Goal: Communication & Community: Answer question/provide support

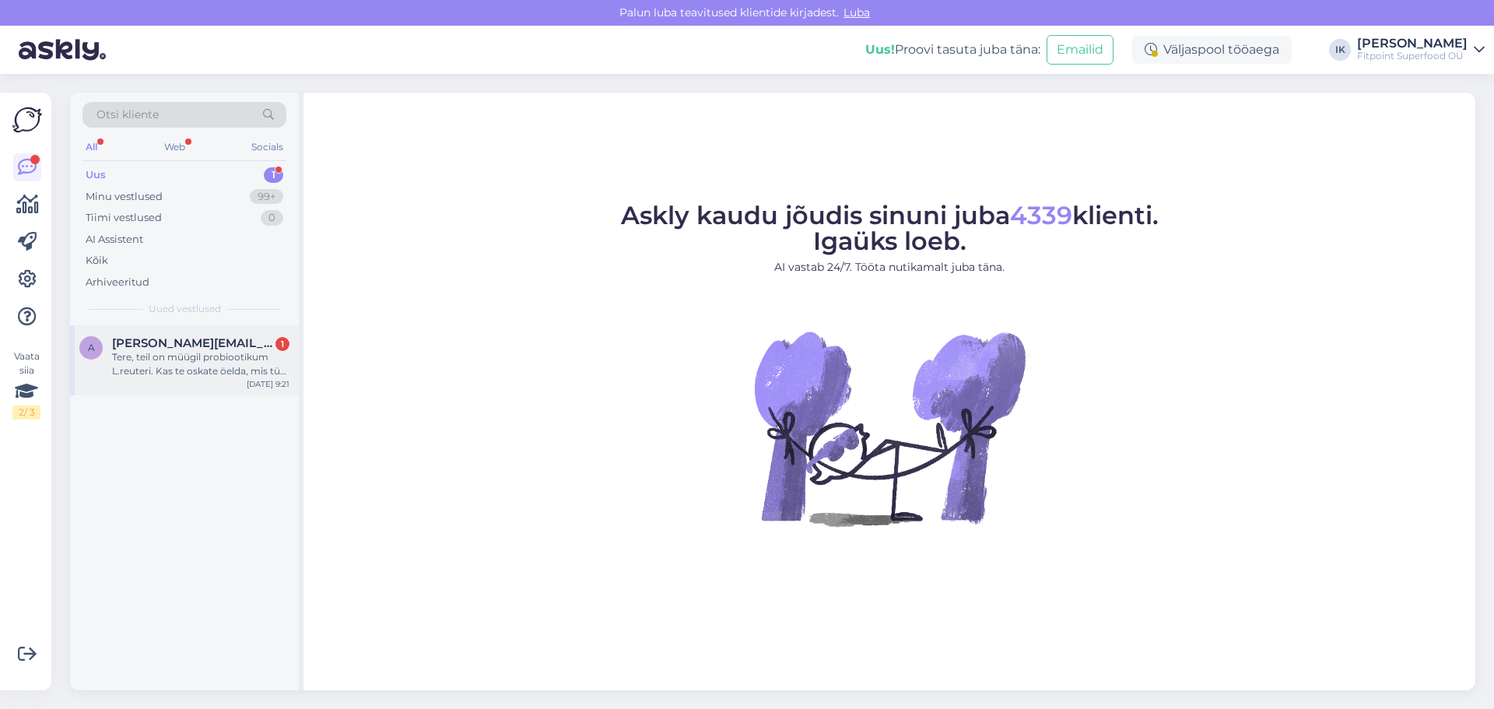
click at [177, 377] on div "Tere, teil on müügil probiootikum L.reuteri. Kas te oskate öelda, mis tüvi see …" at bounding box center [200, 364] width 177 height 28
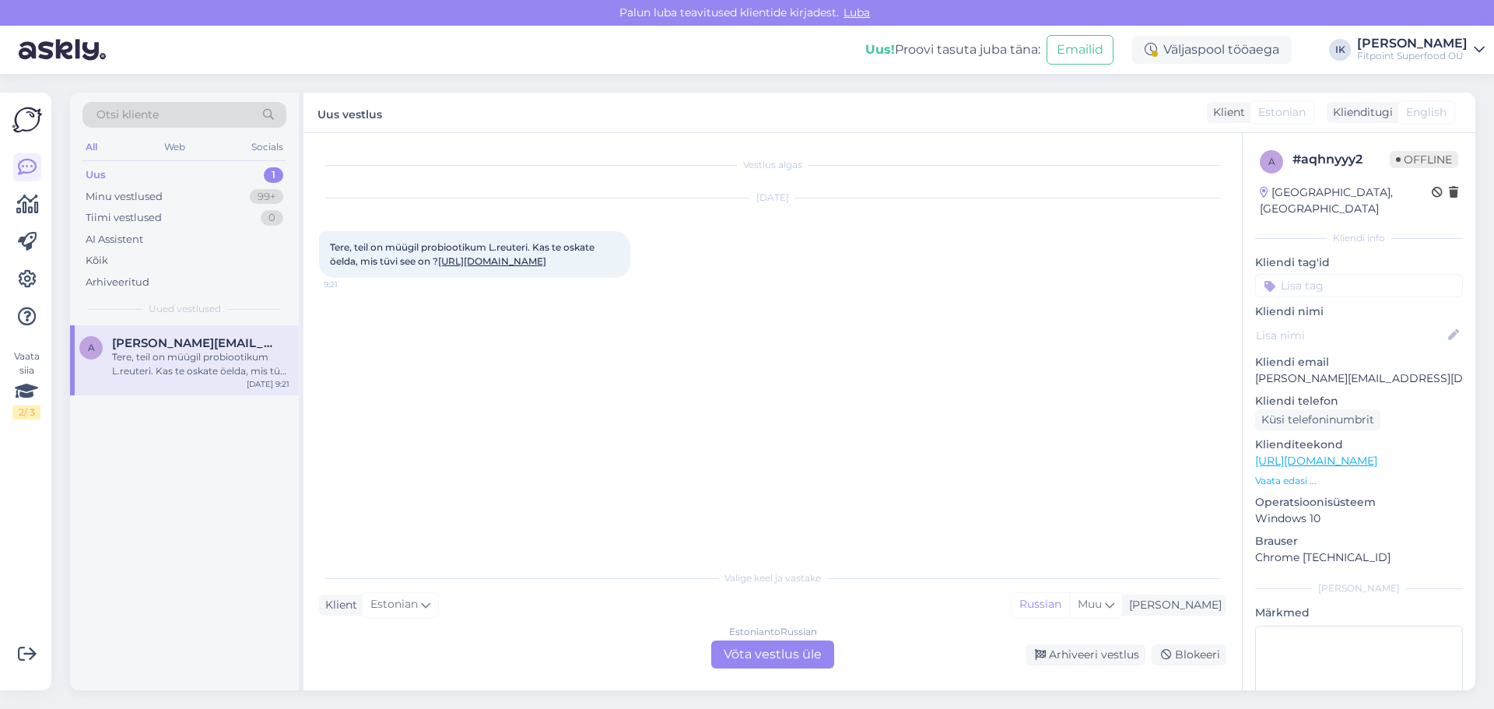
click at [754, 663] on div "Estonian to Russian Võta vestlus üle" at bounding box center [772, 654] width 123 height 28
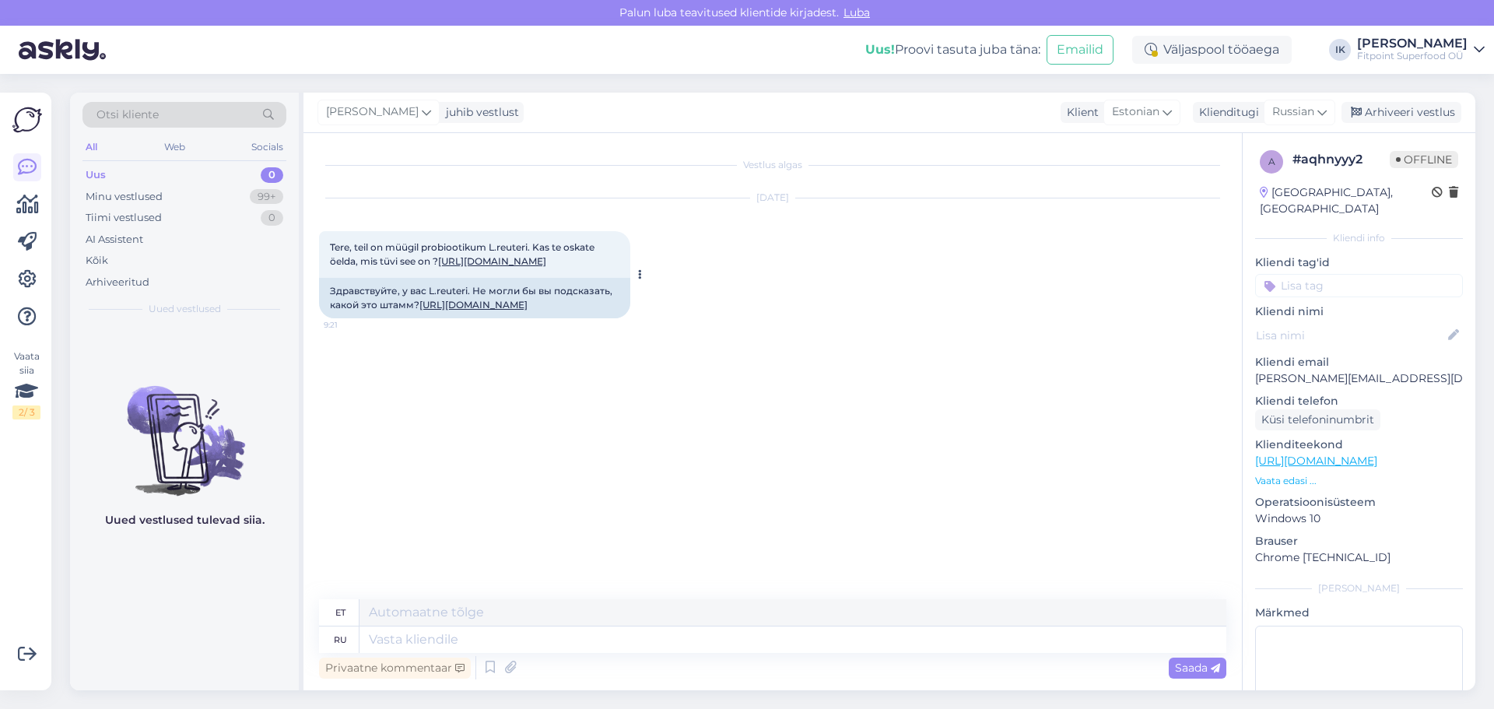
click at [512, 310] on link "[URL][DOMAIN_NAME]" at bounding box center [473, 305] width 108 height 12
drag, startPoint x: 424, startPoint y: 374, endPoint x: 320, endPoint y: 359, distance: 105.3
click at [320, 318] on div "Здравствуйте, у вас L.reuteri. Не могли бы вы подсказать, какой это штамм? [URL…" at bounding box center [474, 298] width 311 height 40
copy div "Здравствуйте, у вас L.reuteri. Не могли бы вы подсказать, какой это штамм?"
click at [1211, 494] on div "Vestlus algas [DATE] Tere, teil on müügil probiootikum L.reuteri. Kas te oskate…" at bounding box center [779, 367] width 921 height 437
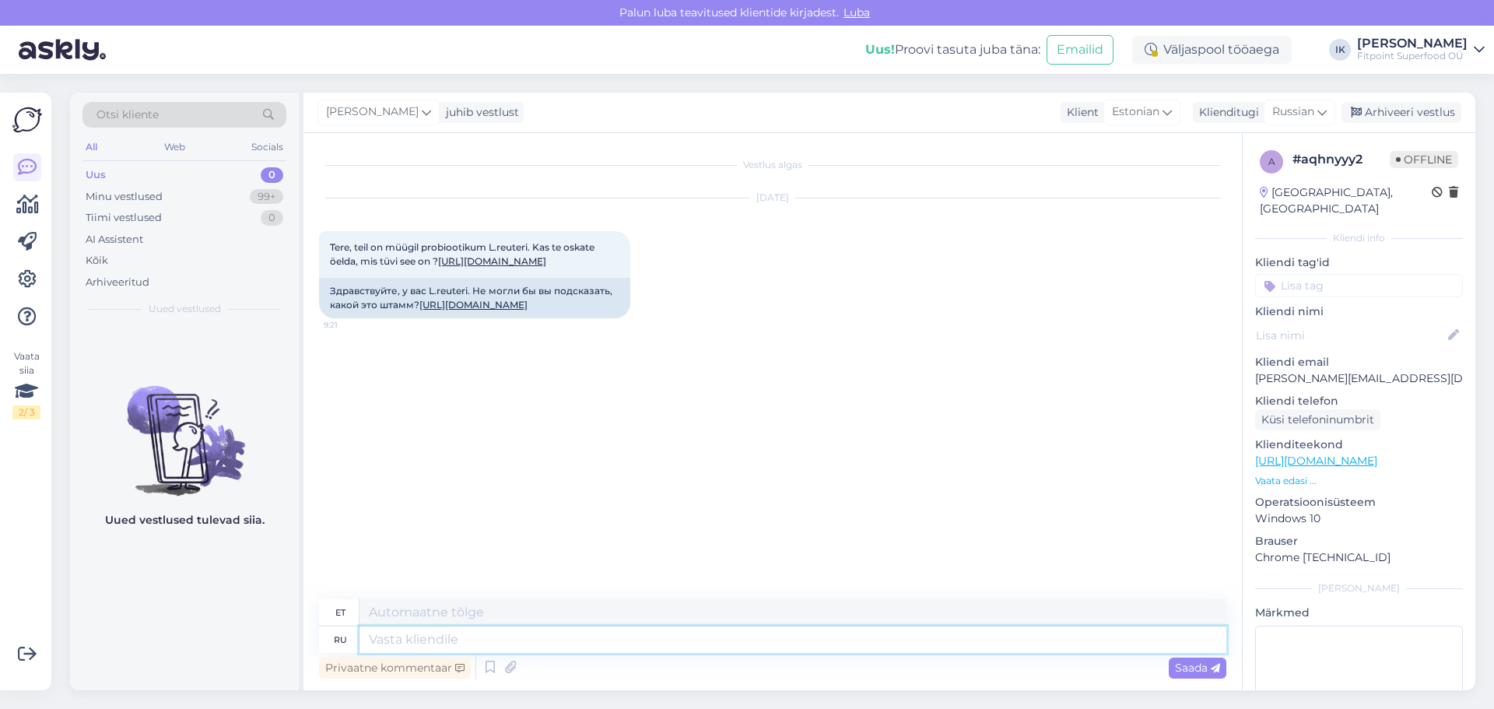
click at [1118, 645] on textarea at bounding box center [792, 639] width 867 height 26
paste textarea "Здравствуйте! 😊 В составе продукта FITS Probiootikumid L. Reuteri Lactobacillus…"
type textarea "Здравствуйте! 😊 В составе продукта FITS Probiootikumid L. Reuteri Lactobacillus…"
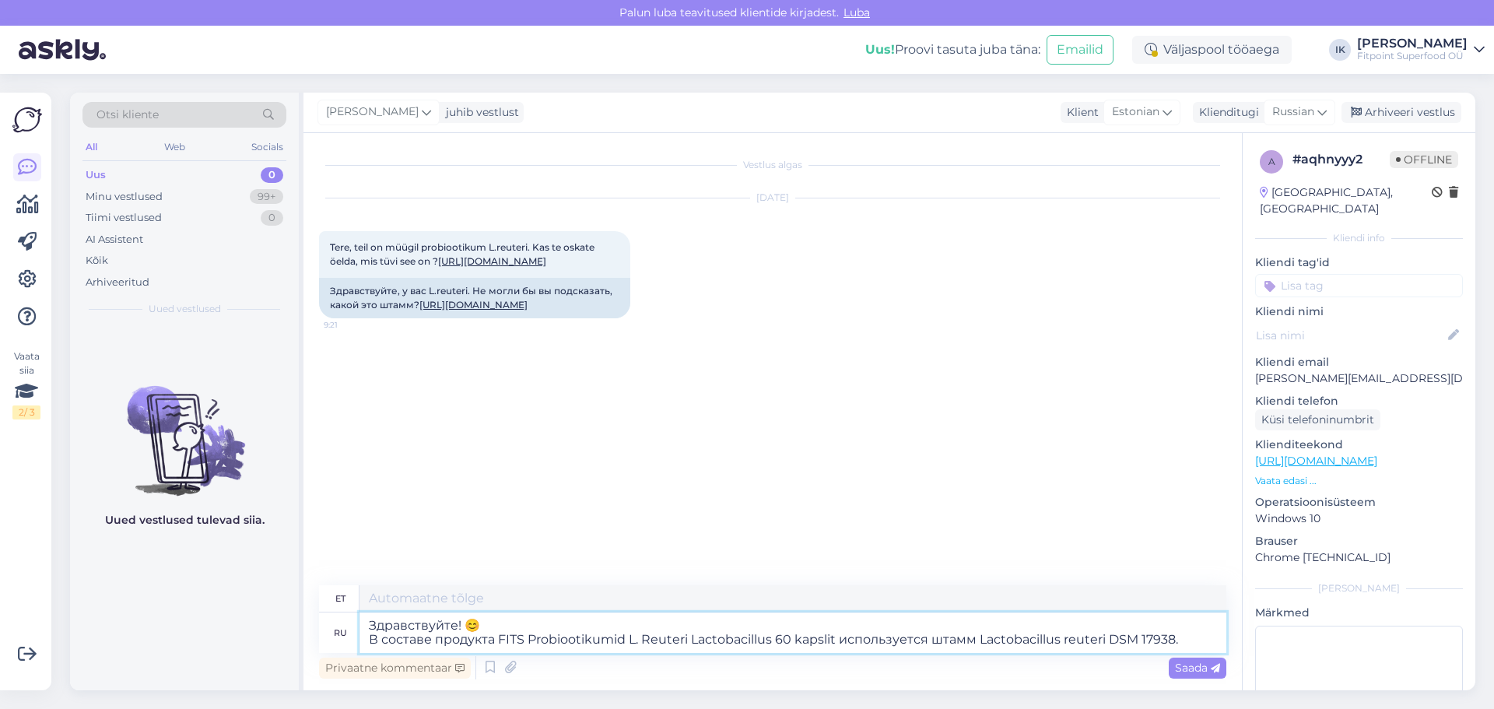
click at [492, 627] on textarea "Здравствуйте! 😊 В составе продукта FITS Probiootikumid L. Reuteri Lactobacillus…" at bounding box center [792, 632] width 867 height 40
type textarea "Tere! 😊 Toode FITS Probiootikumid L. Reuteri Lactobacillus 60 kapslit sisaldab …"
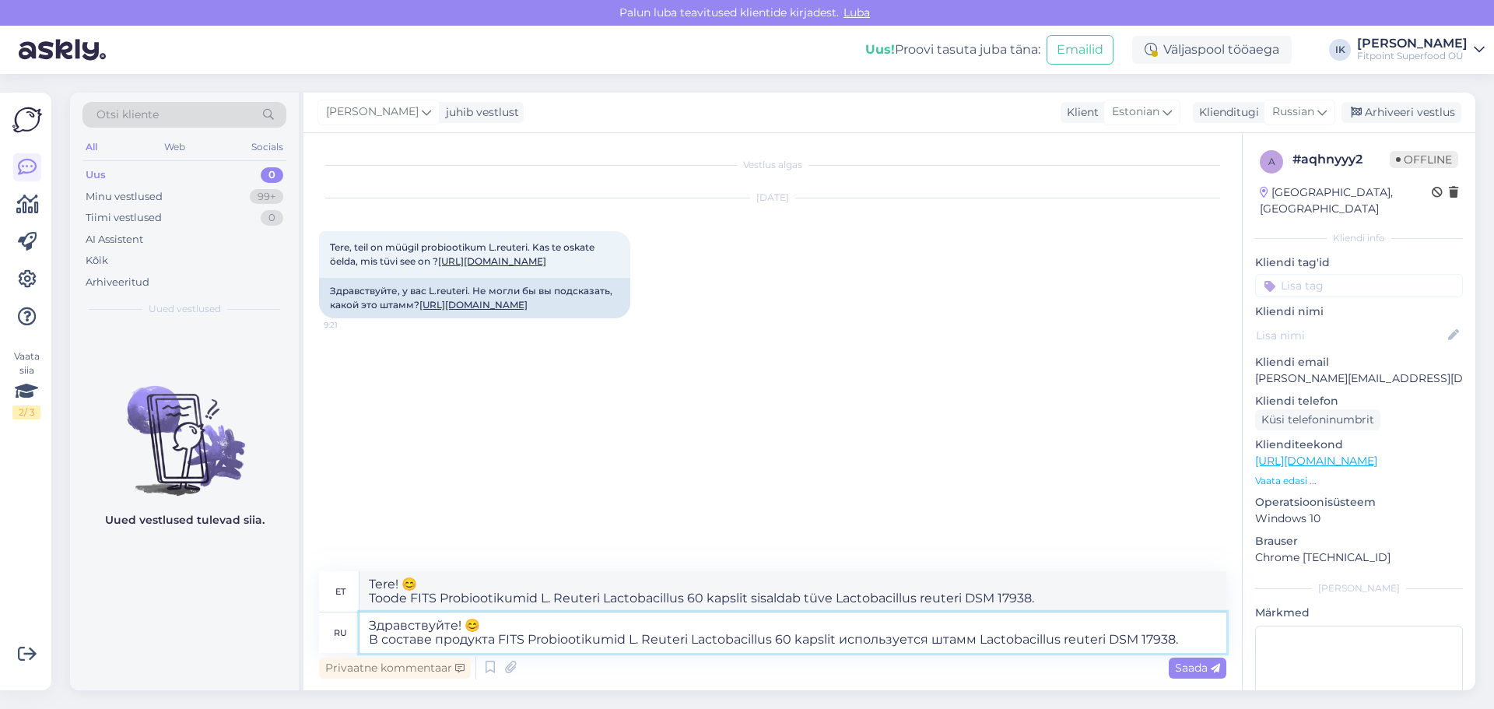
type textarea "Здравствуйте! В составе продукта FITS Probiootikumid L. Reuteri Lactobacillus 6…"
type textarea "Tere! Toode FITS Probiootikumid L. Reuteri Lactobacillus 60 kapslit sisaldab tü…"
type textarea "Здравствуйте! В составе продукта FITS Probiootikumid L. Reuteri Lactobacillus 6…"
click at [1211, 669] on icon at bounding box center [1215, 668] width 9 height 9
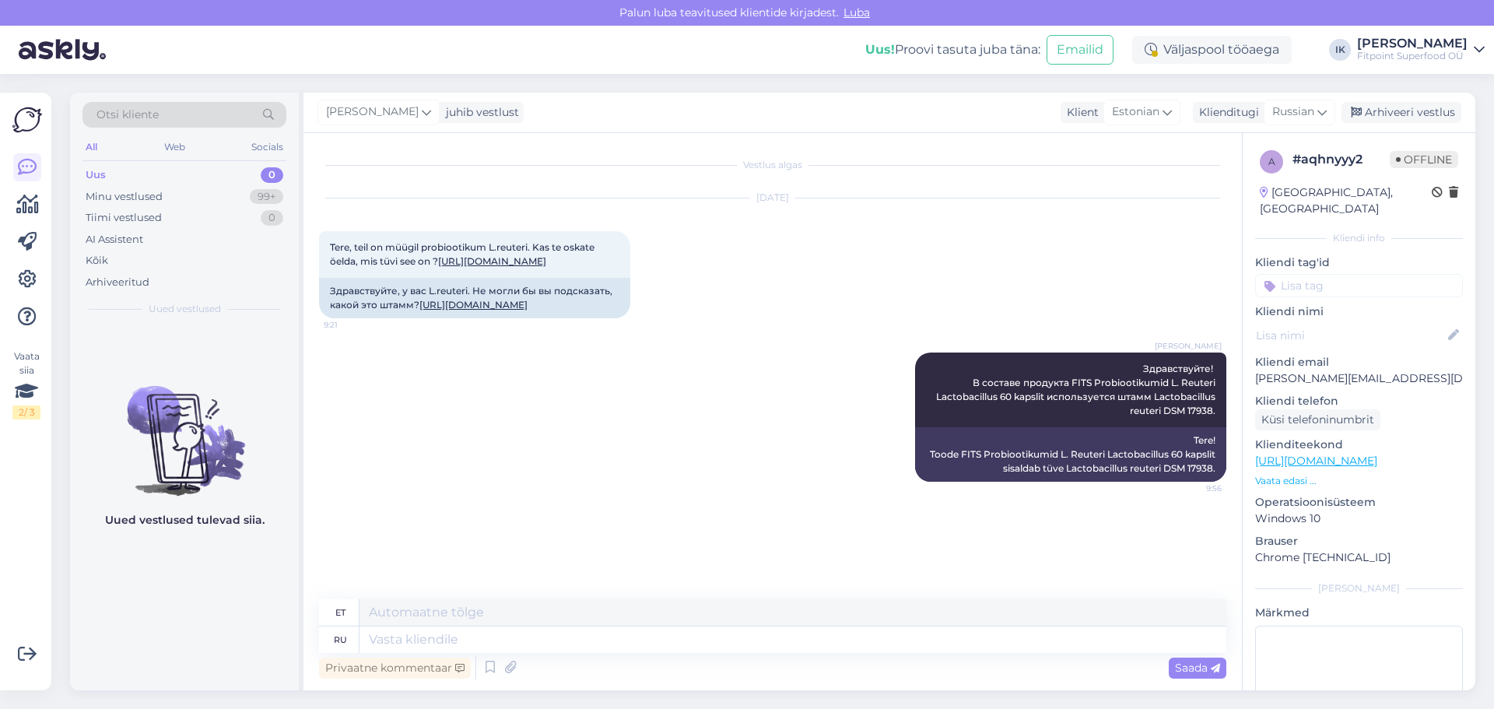
scroll to position [54, 0]
click at [263, 197] on div "99+" at bounding box center [266, 197] width 33 height 16
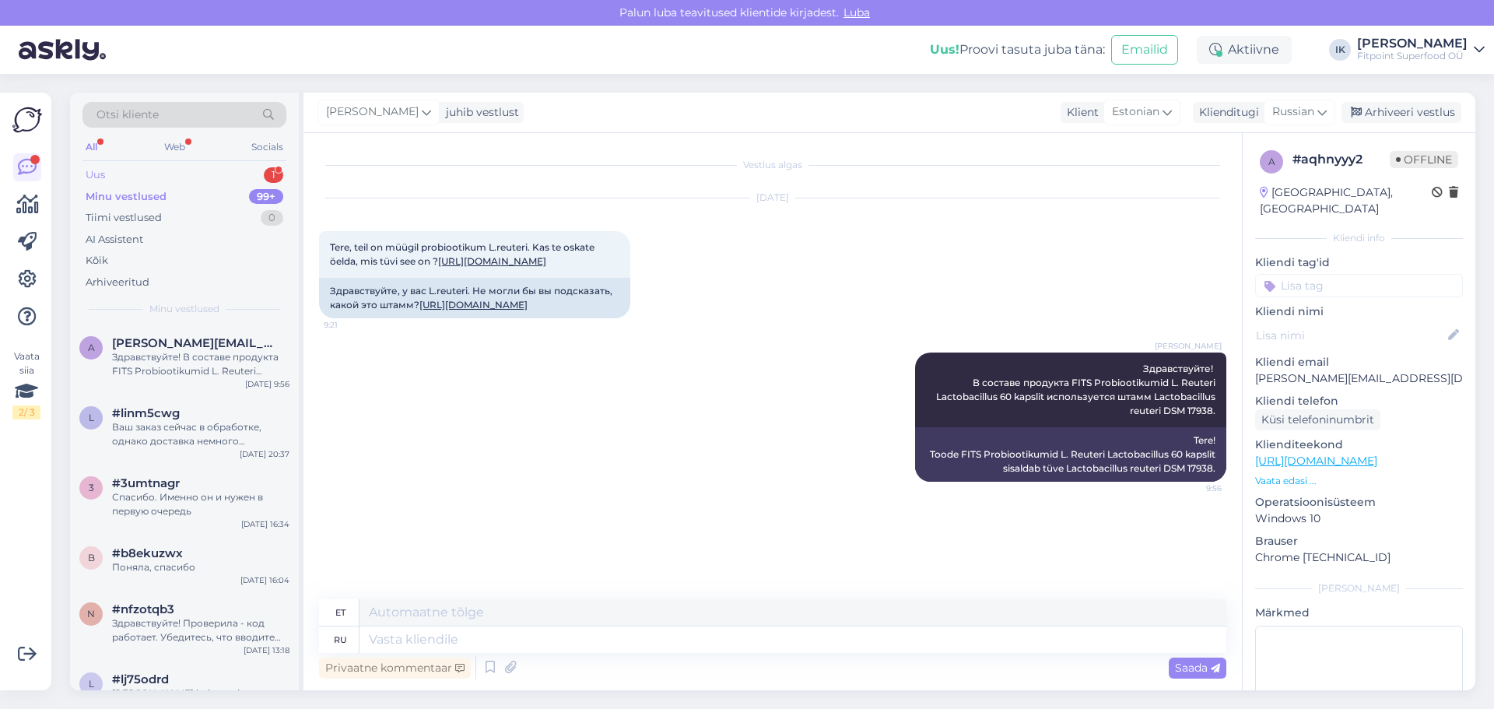
click at [258, 169] on div "Uus 1" at bounding box center [184, 175] width 204 height 22
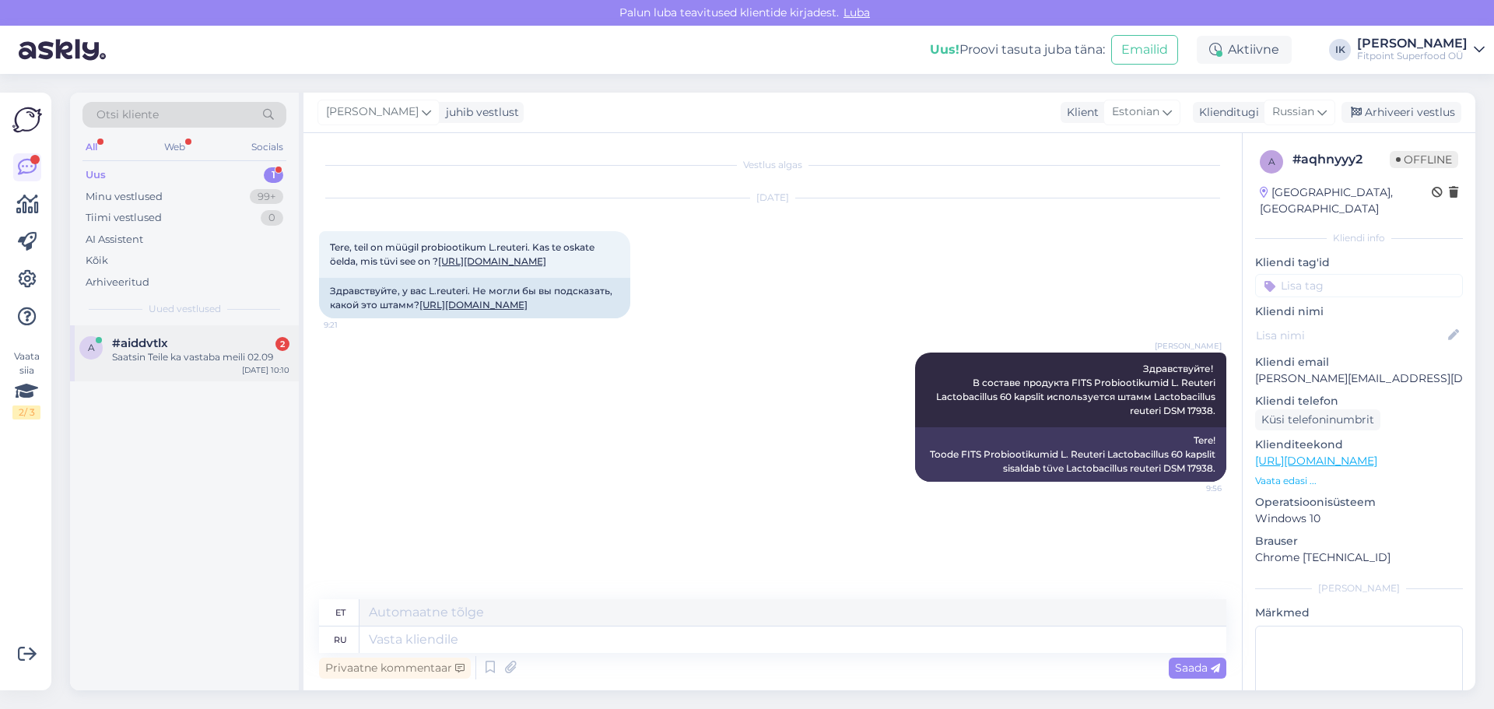
click at [207, 356] on div "Saatsin Teile ka vastaba meili 02.09" at bounding box center [200, 357] width 177 height 14
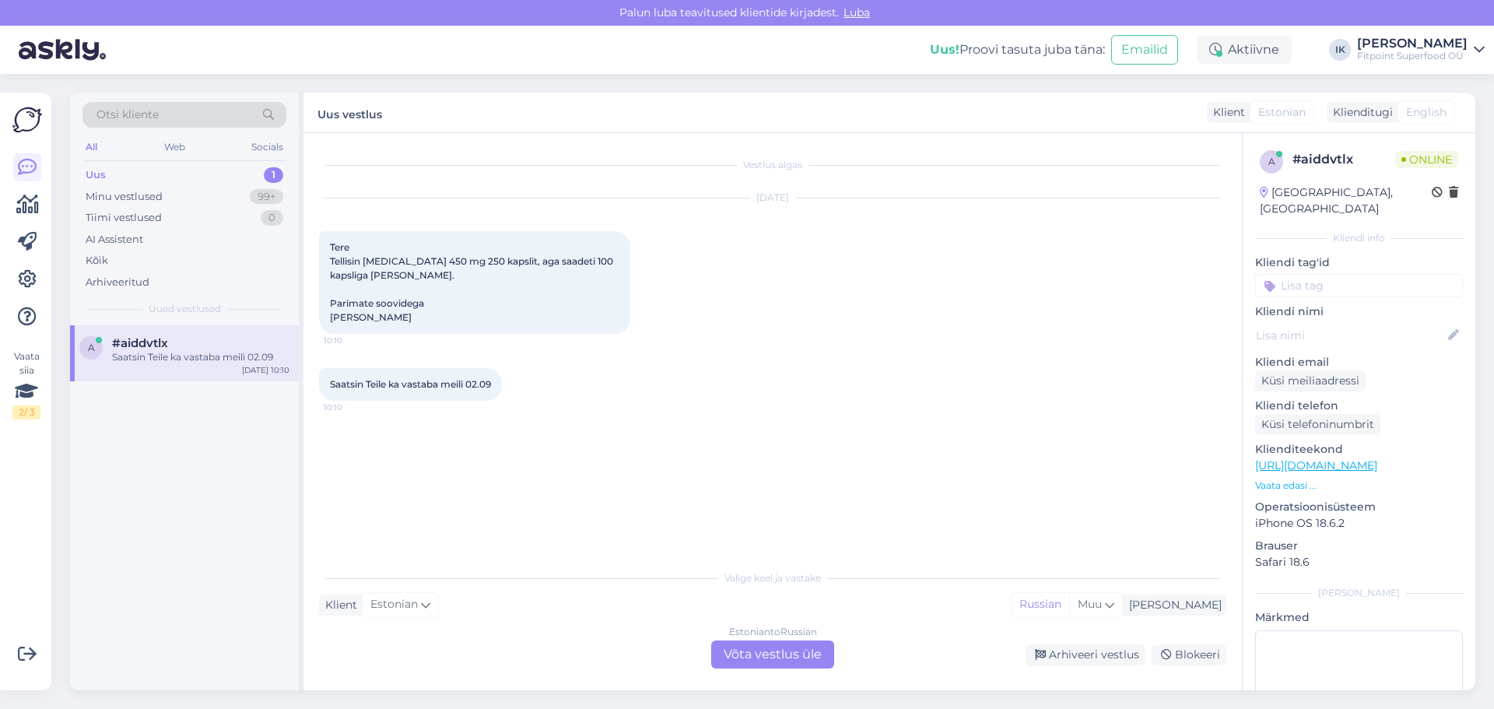
click at [763, 647] on div "Estonian to Russian Võta vestlus üle" at bounding box center [772, 654] width 123 height 28
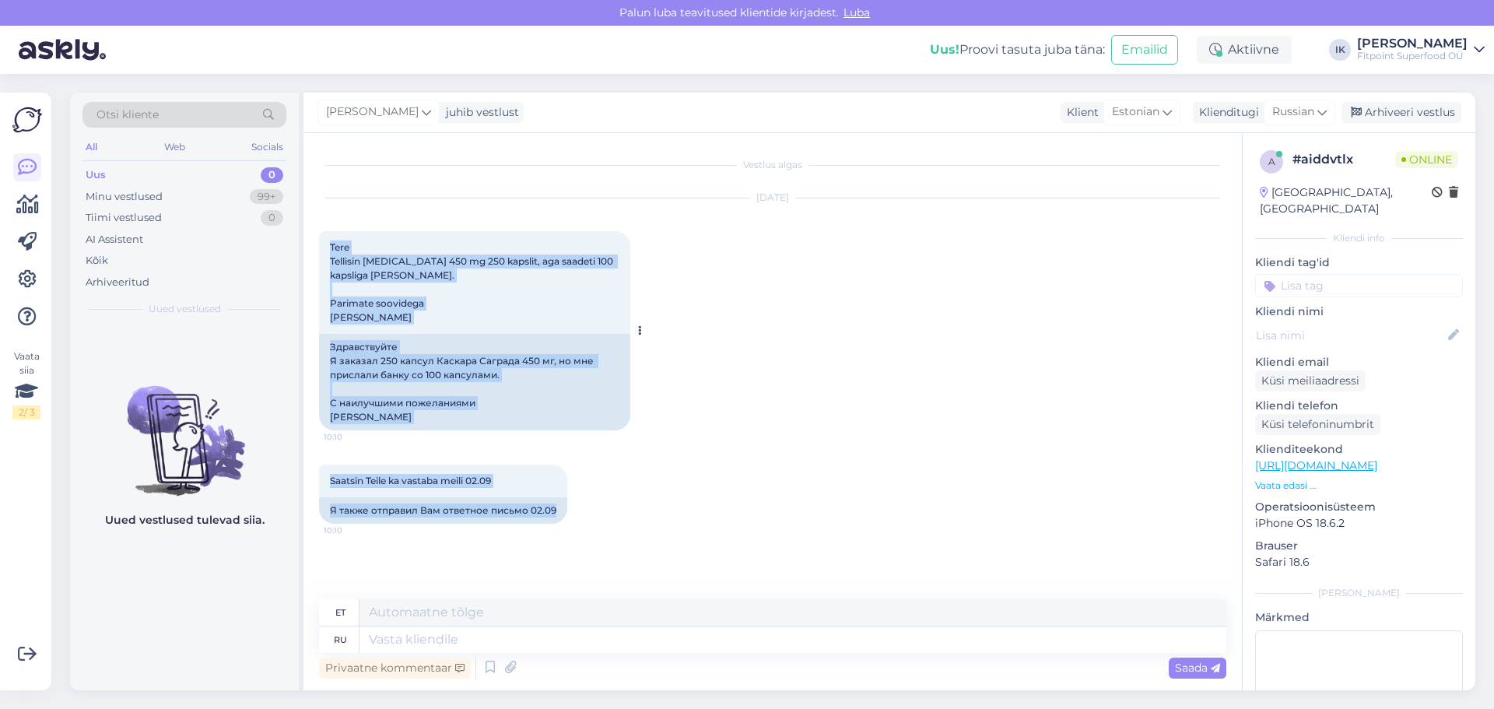
drag, startPoint x: 554, startPoint y: 509, endPoint x: 328, endPoint y: 240, distance: 351.2
click at [328, 240] on div "Vestlus algas [DATE] Tere Tellisin [MEDICAL_DATA] 450 mg 250 kapslit, aga saade…" at bounding box center [779, 367] width 921 height 437
click at [556, 377] on div "Здравствуйте Я заказал 250 капсул Каскара Саграда 450 мг, но мне прислали банку…" at bounding box center [474, 382] width 311 height 96
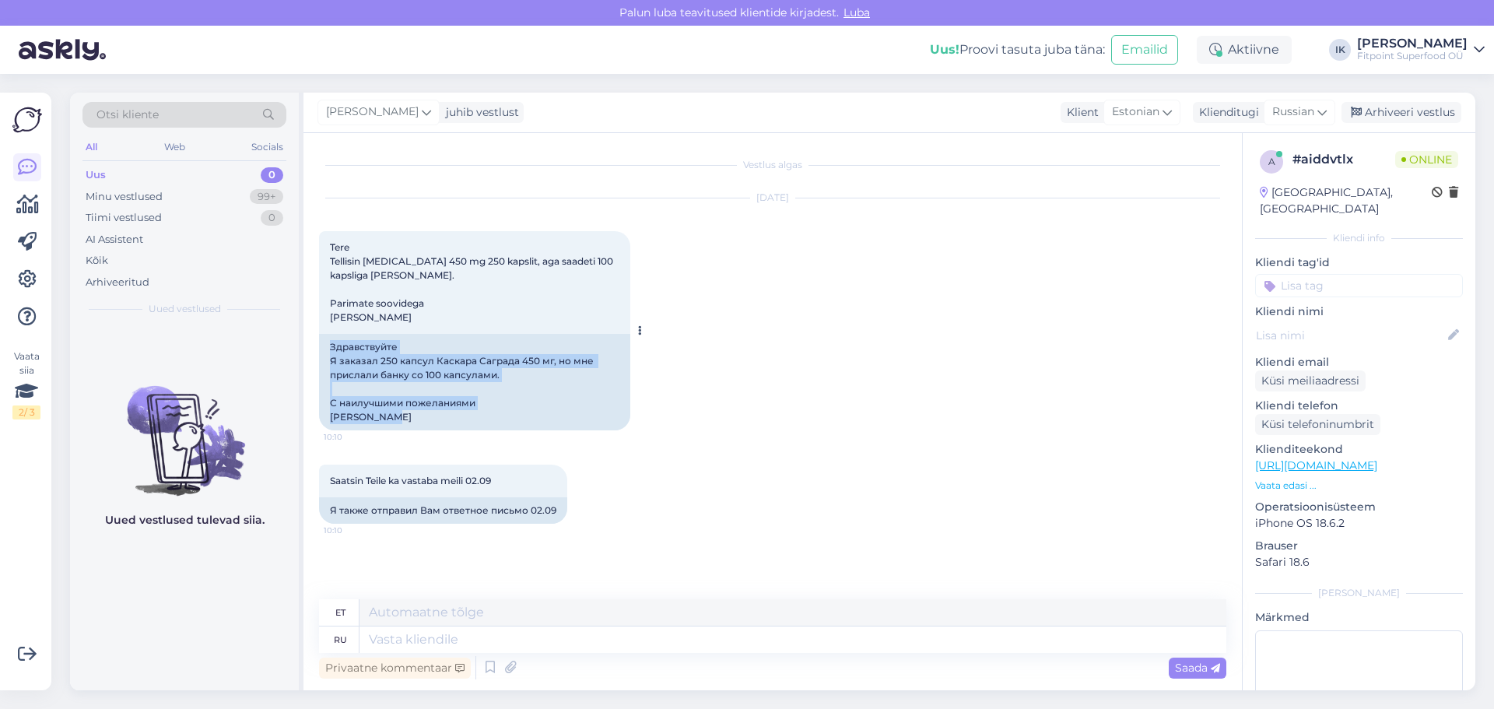
drag, startPoint x: 295, startPoint y: 372, endPoint x: 331, endPoint y: 347, distance: 44.2
click at [331, 347] on div "Здравствуйте Я заказал 250 капсул Каскара Саграда 450 мг, но мне прислали банку…" at bounding box center [474, 382] width 311 height 96
copy div "Здравствуйте Я заказал 250 капсул Каскара Саграда 450 мг, но мне прислали банку…"
drag, startPoint x: 1149, startPoint y: 442, endPoint x: 1026, endPoint y: 458, distance: 124.8
click at [1149, 442] on div "[DATE] Tere Tellisin [MEDICAL_DATA] 450 mg 250 kapslit, aga saadeti 100 kapslig…" at bounding box center [772, 314] width 907 height 266
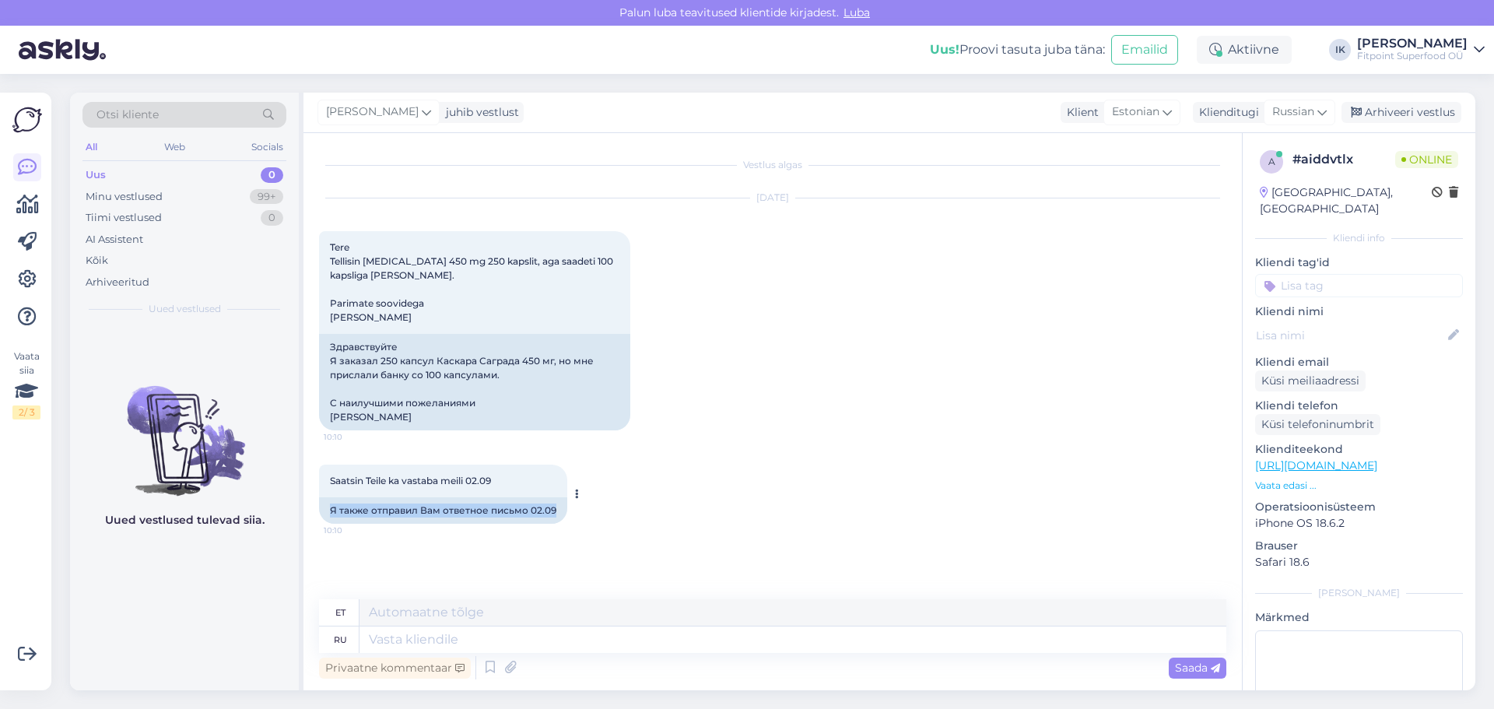
drag, startPoint x: 559, startPoint y: 509, endPoint x: 321, endPoint y: 507, distance: 237.3
click at [321, 507] on div "Я также отправил Вам ответное письмо 02.09" at bounding box center [443, 510] width 248 height 26
copy div "Я также отправил Вам ответное письмо 02.09"
click at [1203, 316] on div "[DATE] Tere Tellisin [MEDICAL_DATA] 450 mg 250 kapslit, aga saadeti 100 kapslig…" at bounding box center [772, 314] width 907 height 266
click at [756, 646] on textarea at bounding box center [792, 639] width 867 height 26
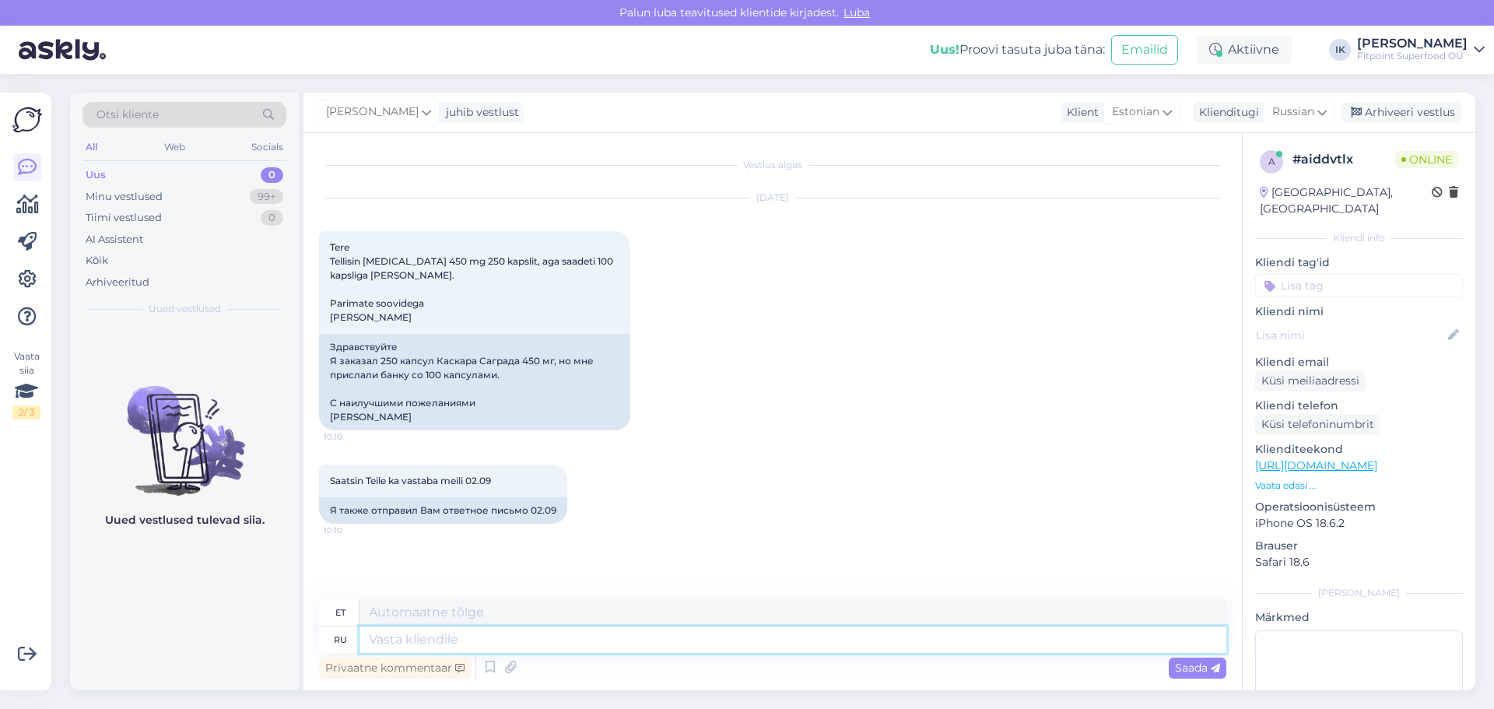
paste textarea "Здравствуйте! Мы получили Ваше письмо 02.09, и нам очень жаль за сложившуюся си…"
type textarea "Здравствуйте! Мы получили Ваше письмо 02.09, и нам очень жаль за сложившуюся си…"
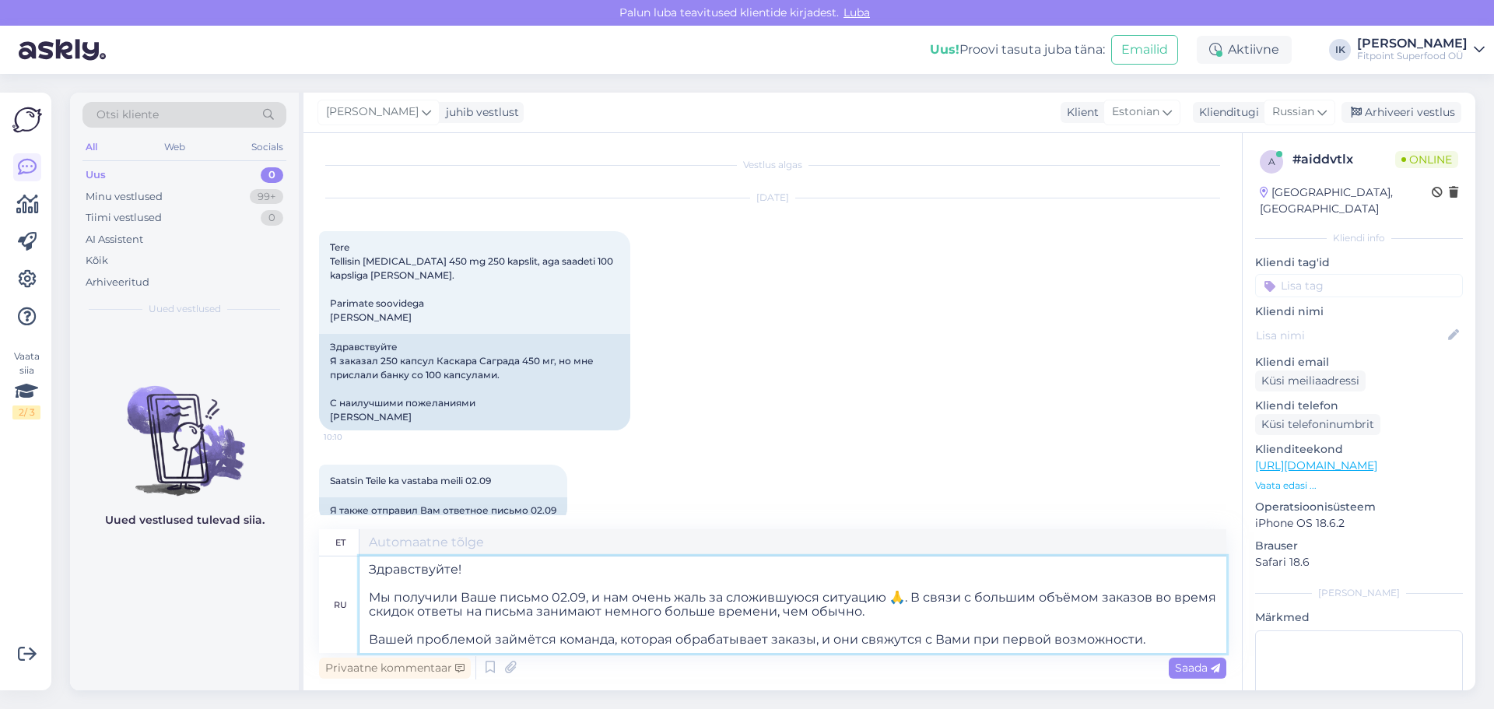
click at [491, 579] on textarea "Здравствуйте! Мы получили Ваше письмо 02.09, и нам очень жаль за сложившуюся си…" at bounding box center [792, 604] width 867 height 96
type textarea "Tere! Saime teie kirja 02.09, ja vabandame olukorra pärast väga 🙏. Kuna allahin…"
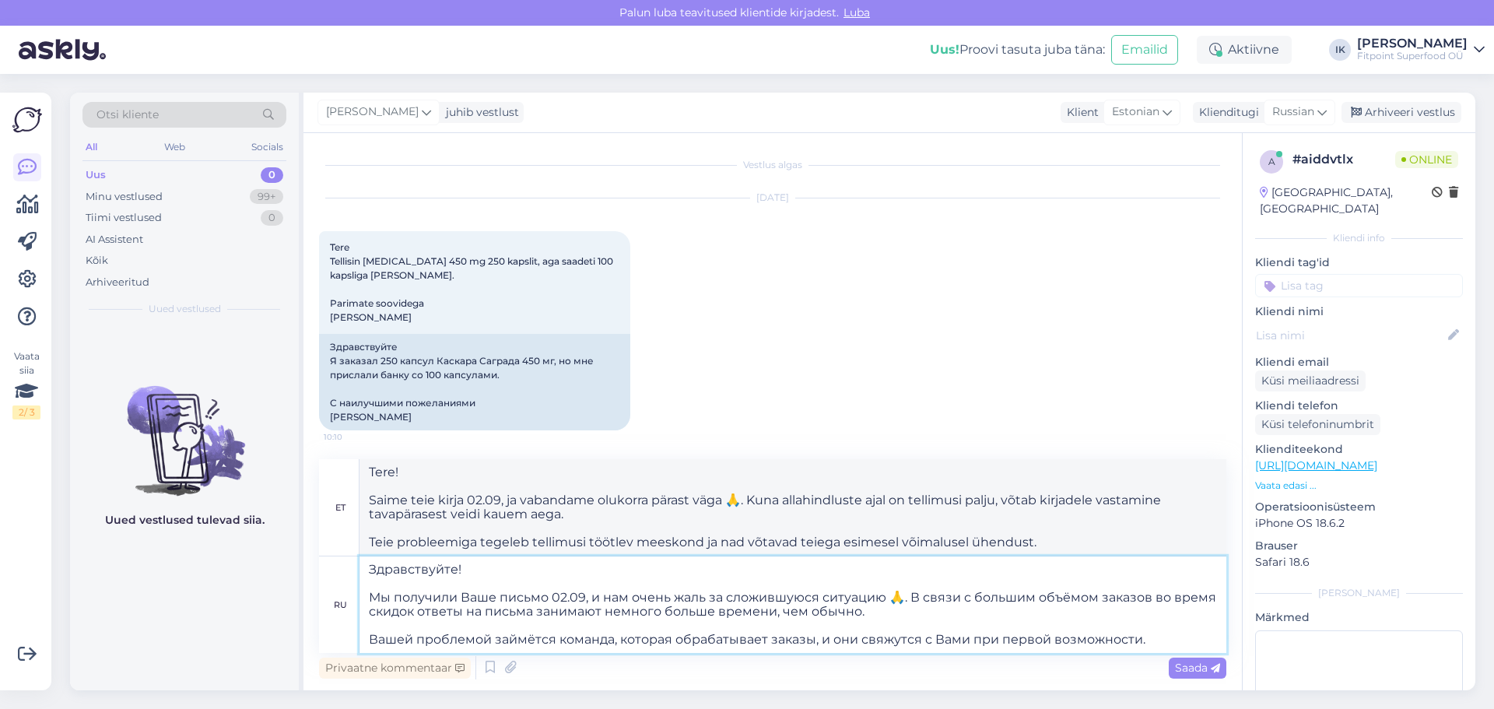
click at [920, 614] on textarea "Здравствуйте! Мы получили Ваше письмо 02.09, и нам очень жаль за сложившуюся си…" at bounding box center [792, 604] width 867 height 96
click at [491, 632] on textarea "Здравствуйте! Мы получили Ваше письмо 02.09, и нам очень жаль за сложившуюся си…" at bounding box center [792, 604] width 867 height 96
click at [948, 623] on textarea "Здравствуйте! Мы получили Ваше письмо 02.09, и нам очень жаль за сложившуюся си…" at bounding box center [792, 604] width 867 height 96
type textarea "Здравствуйте! Мы получили Ваше письмо 02.09, и нам очень жаль за сложившуюся си…"
click at [1205, 670] on span "Saada" at bounding box center [1197, 668] width 45 height 14
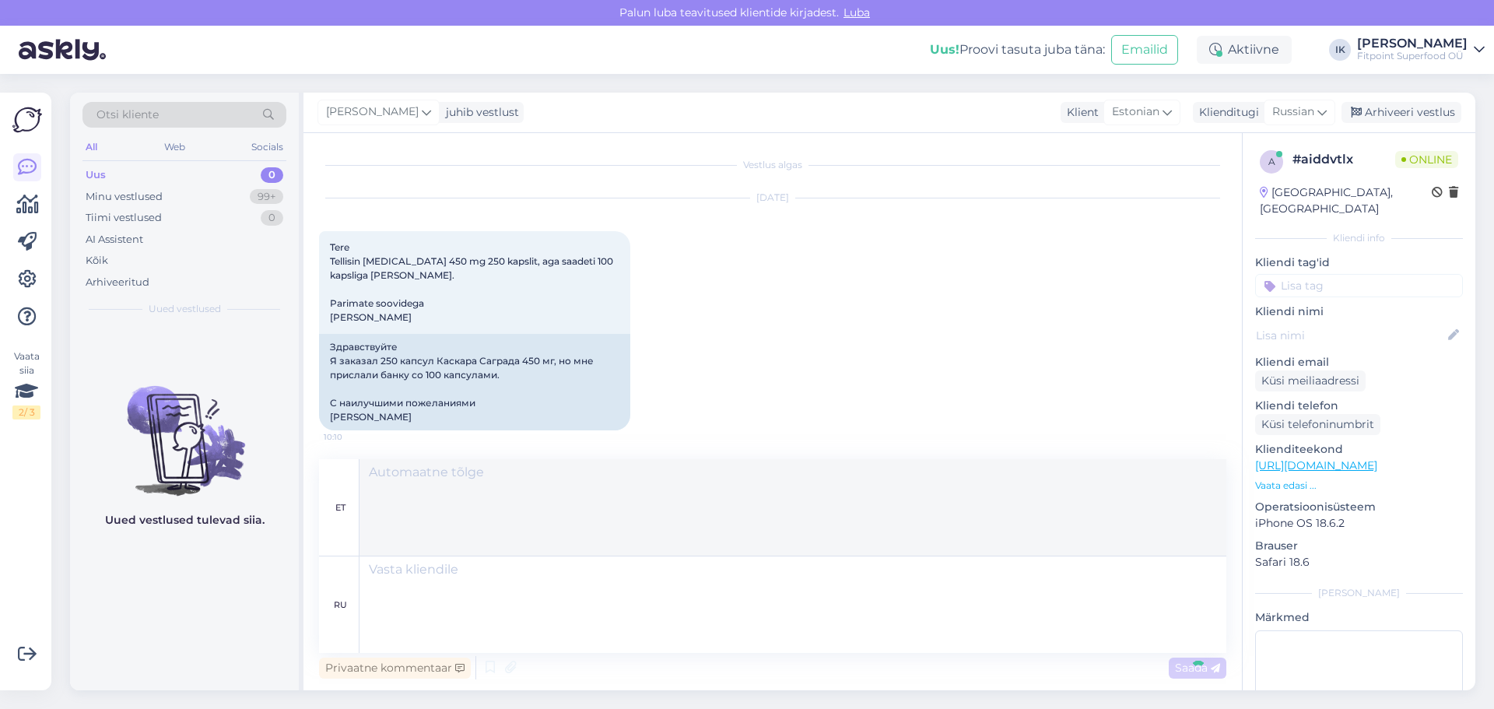
scroll to position [273, 0]
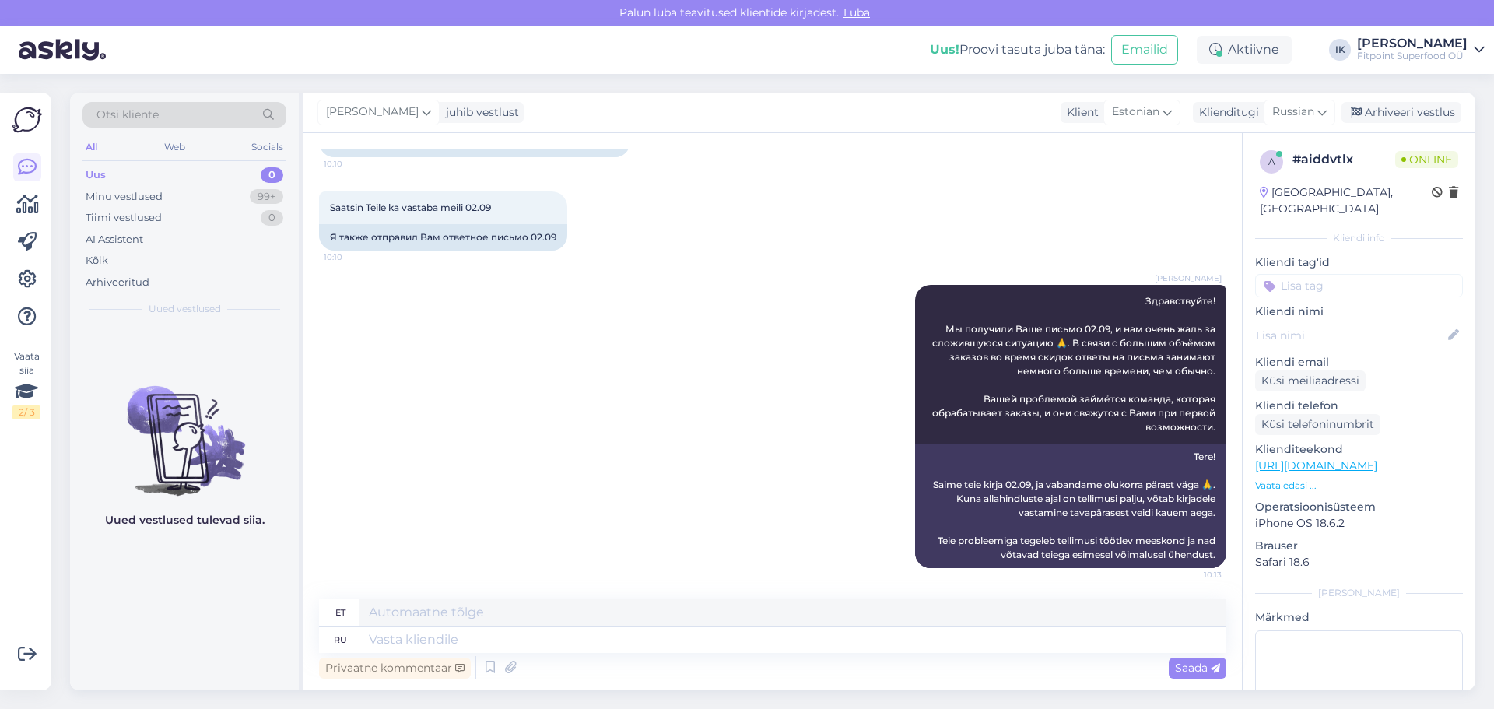
click at [642, 495] on div "[PERSON_NAME] Здравствуйте! Мы получили Ваше письмо 02.09, и нам очень жаль за …" at bounding box center [772, 426] width 907 height 317
click at [364, 262] on span "10:10" at bounding box center [353, 257] width 58 height 12
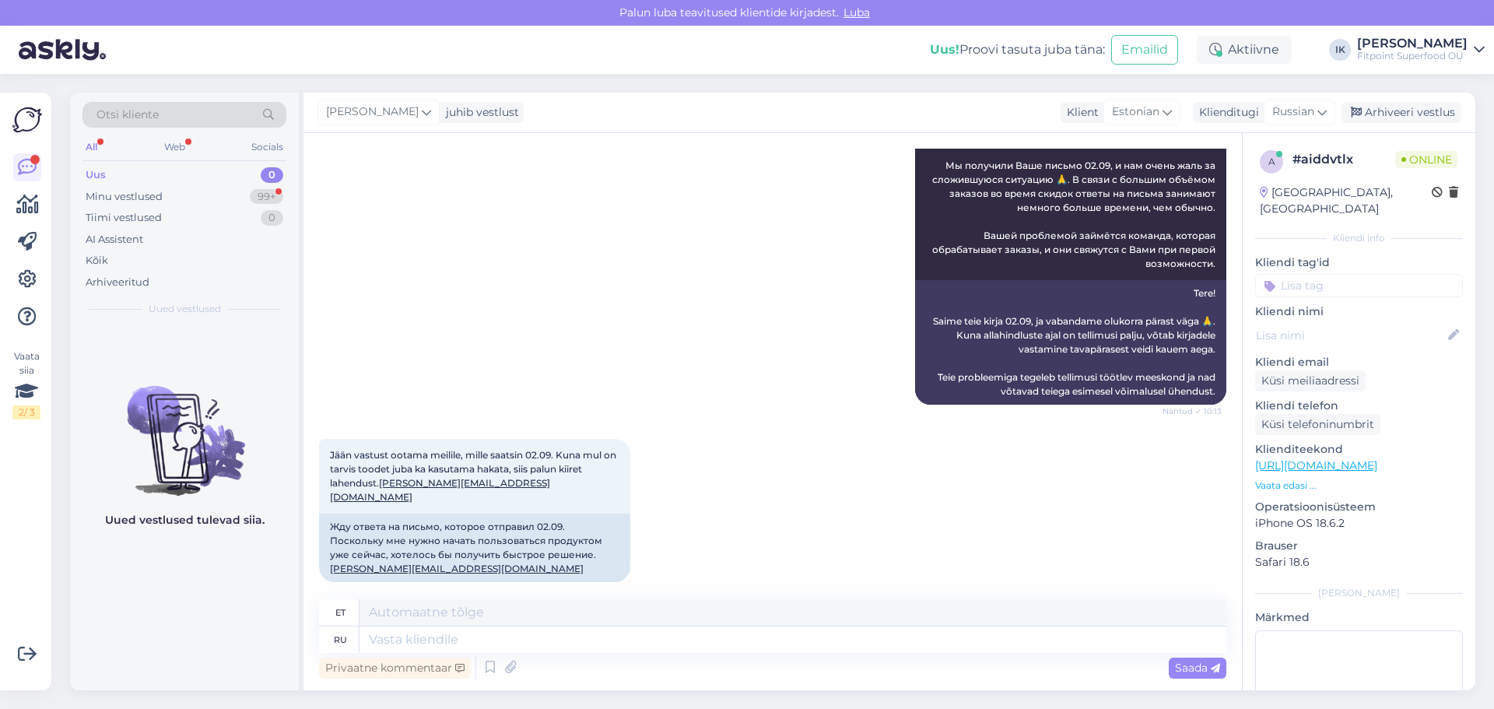
click at [499, 342] on div "[PERSON_NAME] Здравствуйте! Мы получили Ваше письмо 02.09, и нам очень жаль за …" at bounding box center [772, 262] width 907 height 317
click at [789, 352] on div "[PERSON_NAME] Здравствуйте! Мы получили Ваше письмо 02.09, и нам очень жаль за …" at bounding box center [772, 262] width 907 height 317
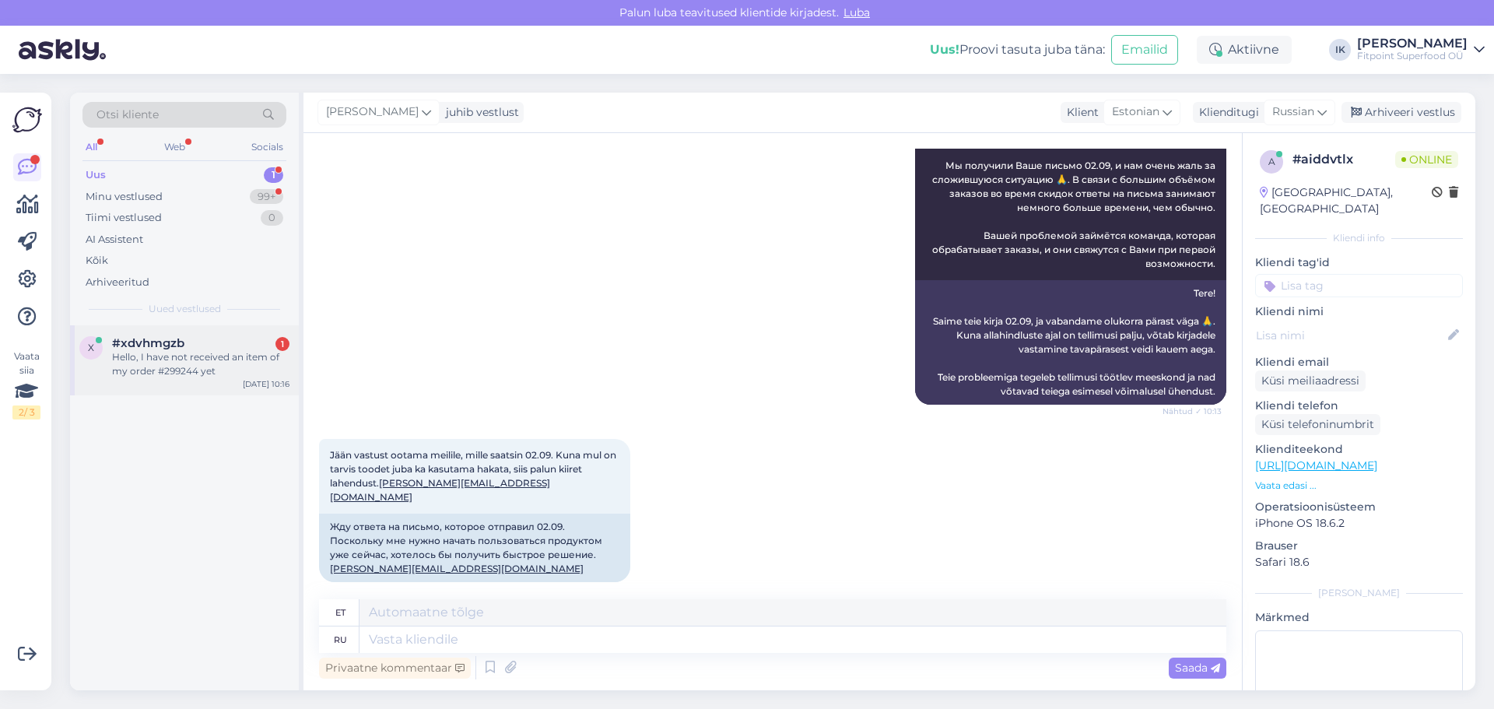
click at [230, 348] on div "#xdvhmgzb 1" at bounding box center [200, 343] width 177 height 14
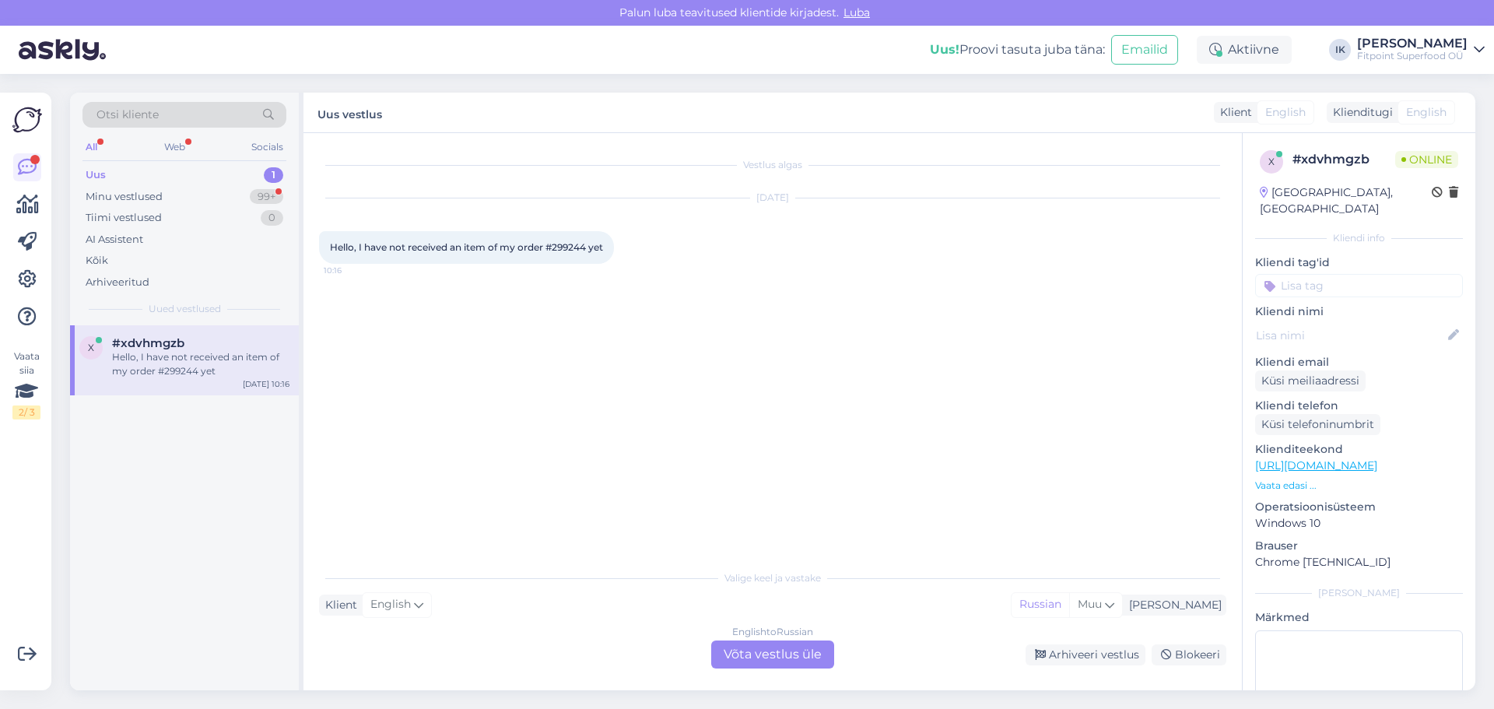
click at [774, 663] on div "English to Russian Võta vestlus üle" at bounding box center [772, 654] width 123 height 28
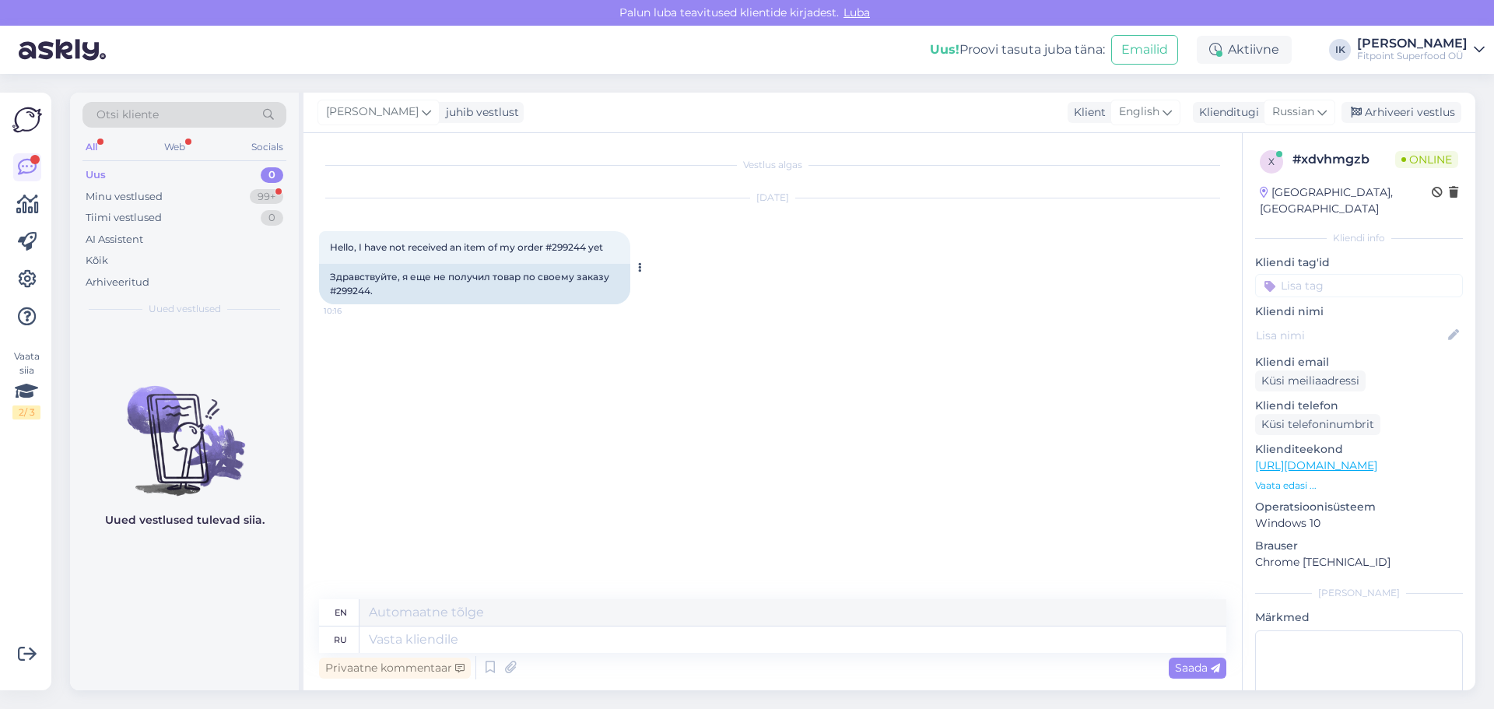
click at [358, 287] on div "Здравствуйте, я еще не получил товар по своему заказу #299244." at bounding box center [474, 284] width 311 height 40
copy div "299244"
click at [187, 202] on div "Minu vestlused 99+" at bounding box center [184, 197] width 204 height 22
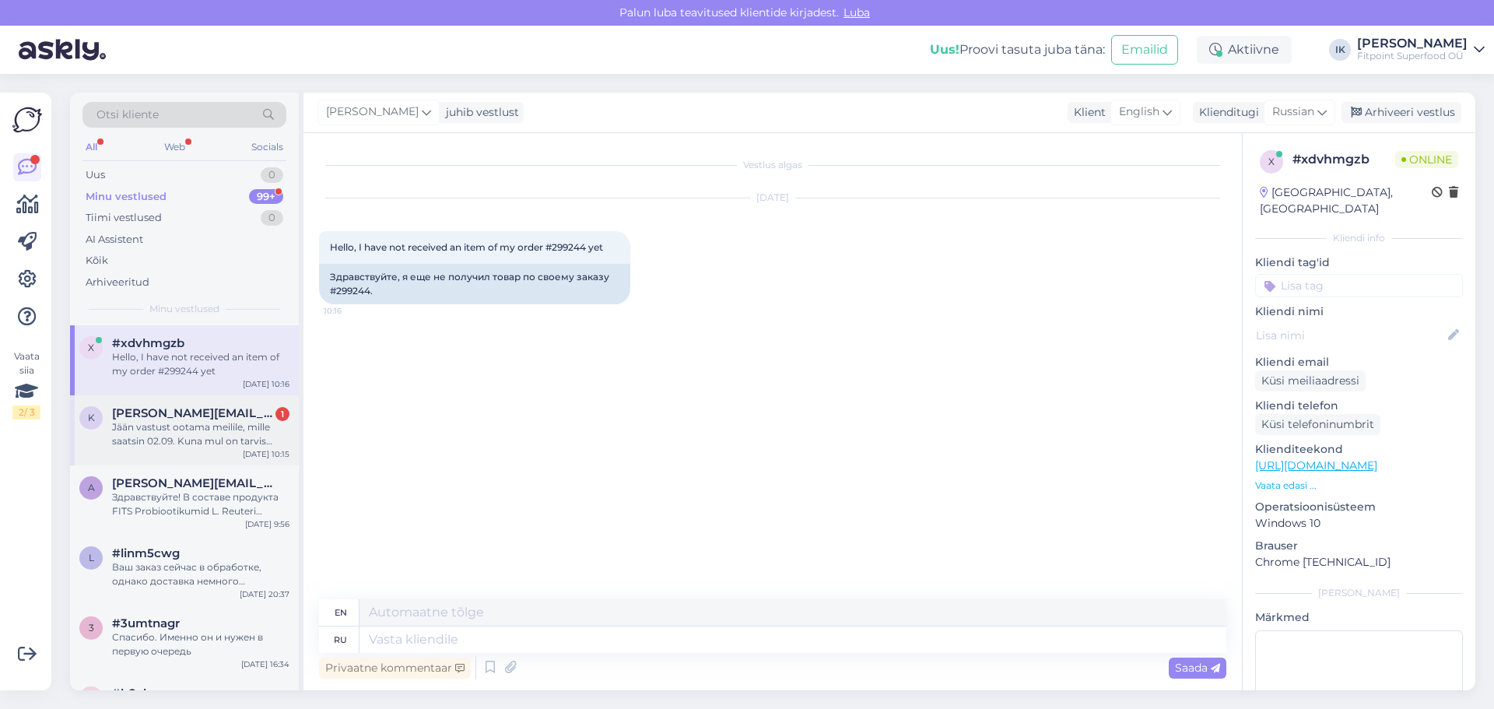
click at [244, 430] on div "Jään vastust ootama meilile, mille saatsin 02.09. Kuna mul on tarvis toodet jub…" at bounding box center [200, 434] width 177 height 28
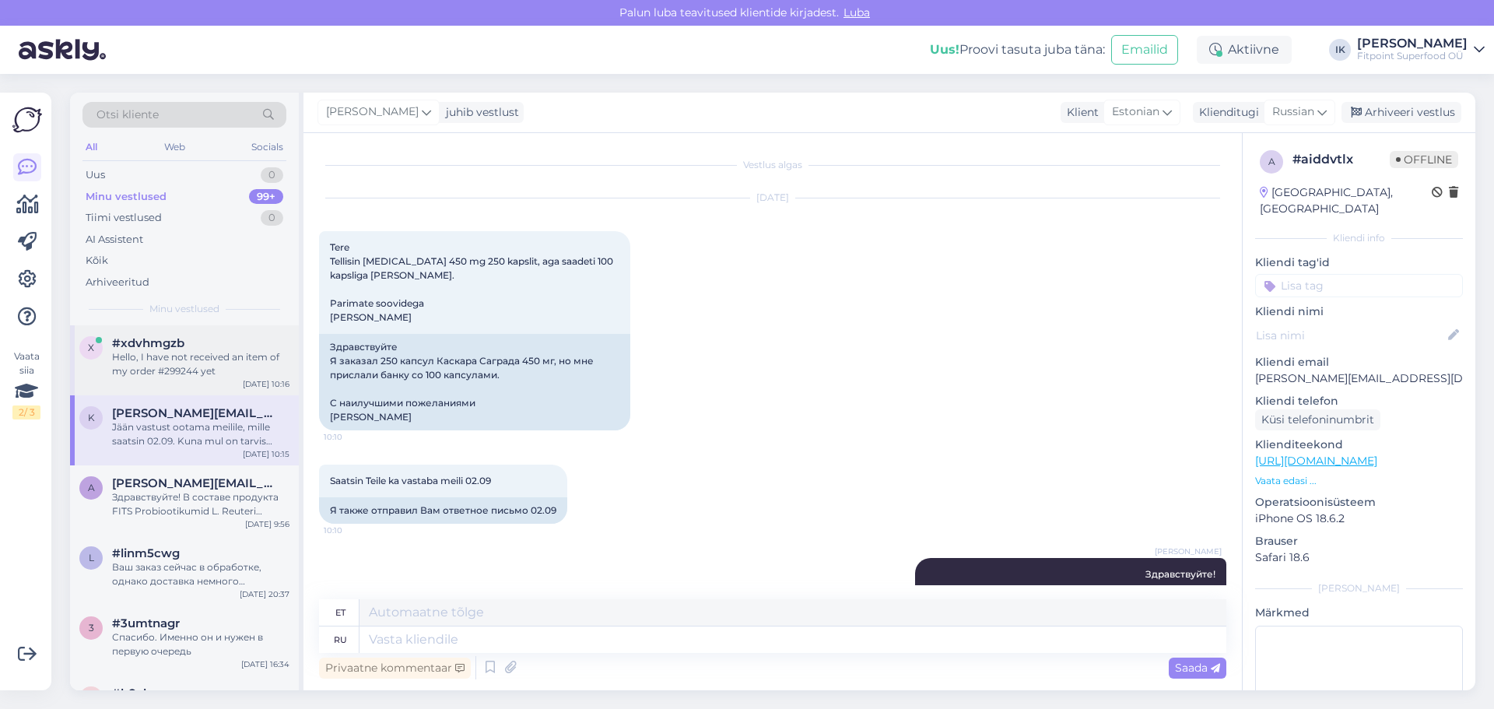
scroll to position [437, 0]
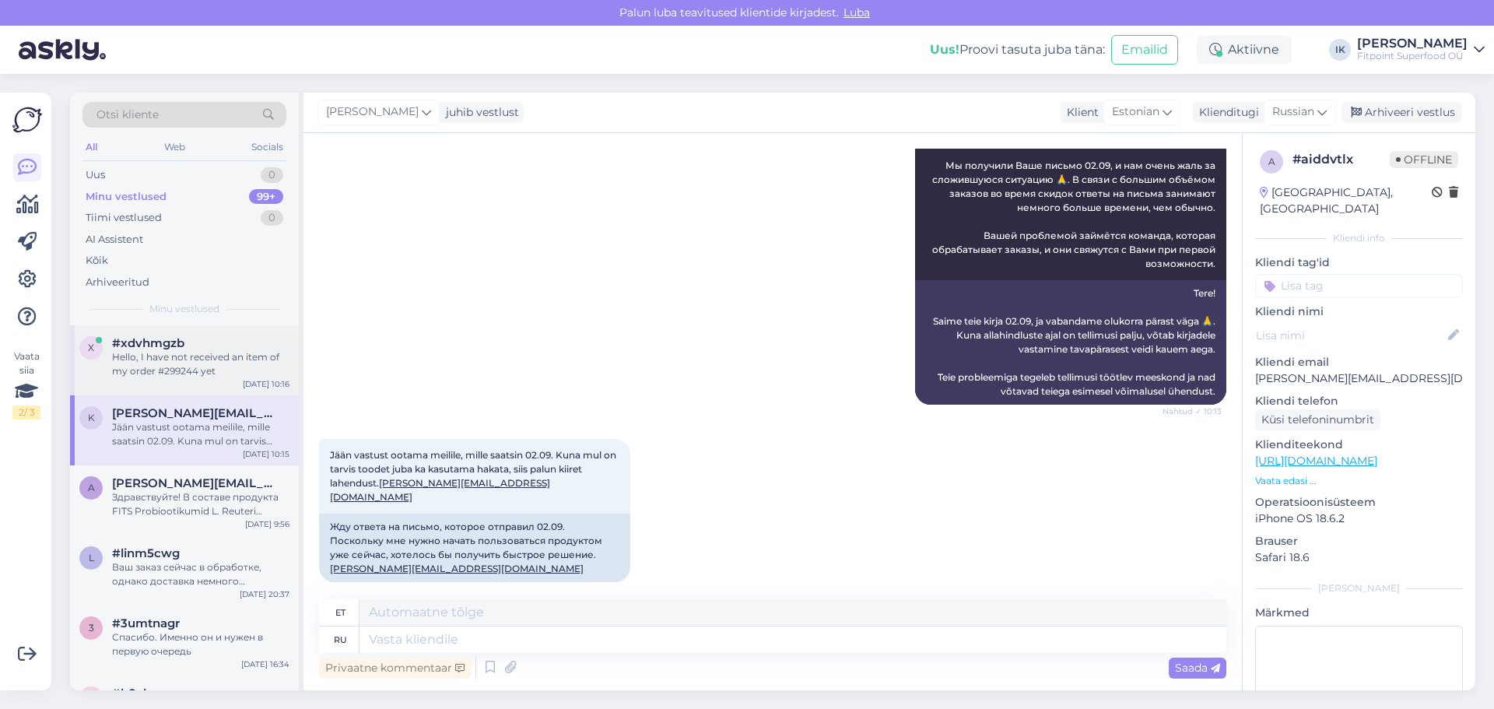
click at [244, 378] on div "x #xdvhmgzb Hello, I have not received an item of my order #299244 yet [DATE] 1…" at bounding box center [184, 360] width 229 height 70
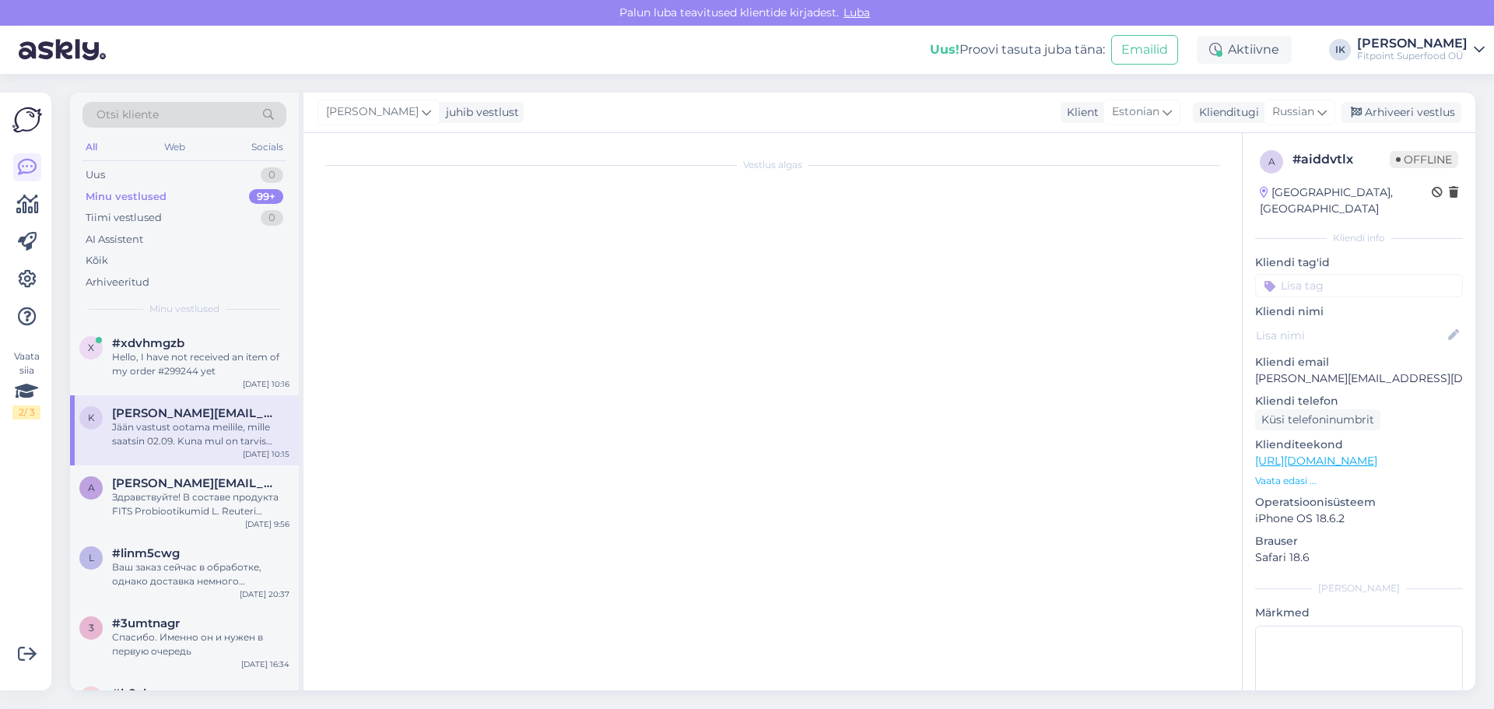
scroll to position [0, 0]
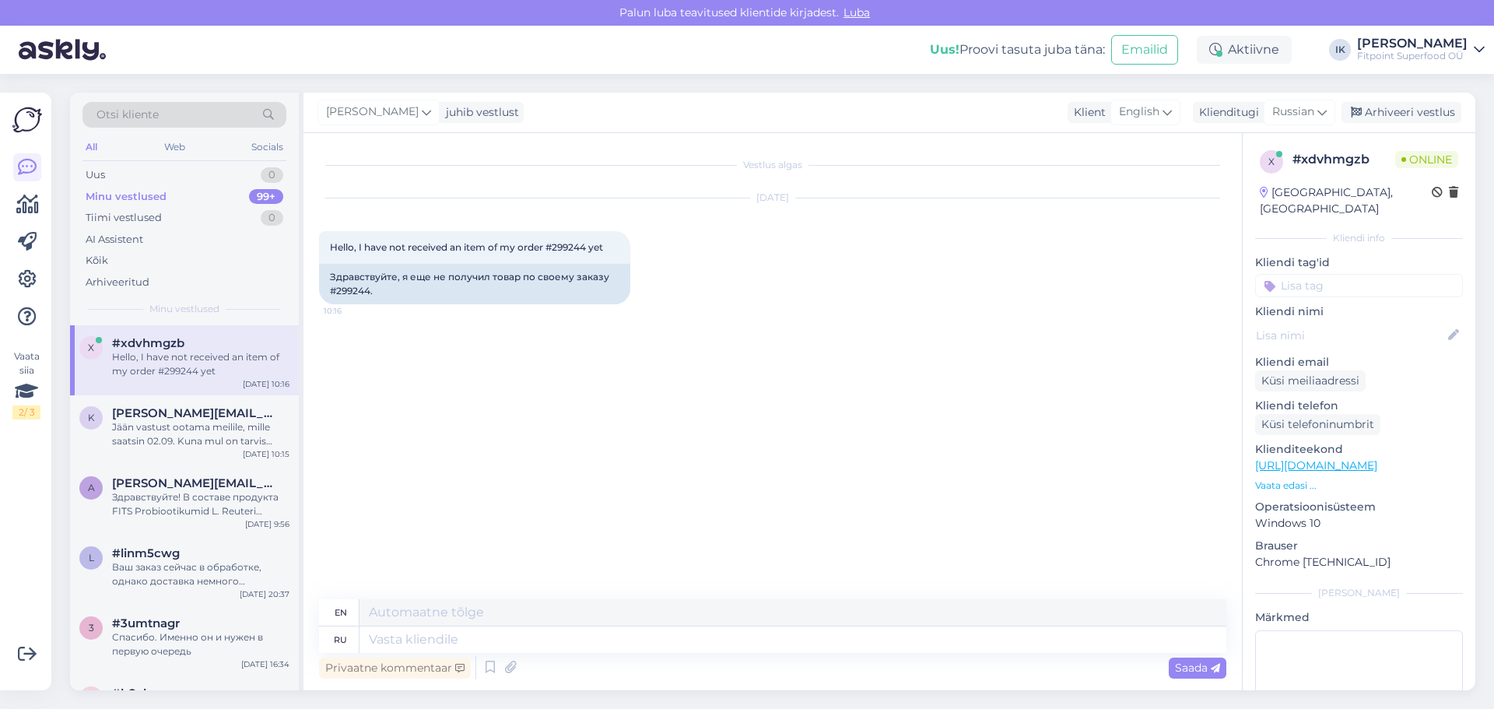
click at [623, 357] on div "Vestlus algas [DATE] Hello, I have not received an item of my order #299244 yet…" at bounding box center [779, 367] width 921 height 437
drag, startPoint x: 396, startPoint y: 293, endPoint x: 352, endPoint y: 280, distance: 45.5
click at [352, 280] on div "Здравствуйте, я еще не получил товар по своему заказу #299244." at bounding box center [474, 284] width 311 height 40
click at [587, 279] on div "Здравствуйте, я еще не получил товар по своему заказу #299244." at bounding box center [474, 284] width 311 height 40
click at [615, 278] on div "Здравствуйте, я еще не получил товар по своему заказу #299244." at bounding box center [474, 284] width 311 height 40
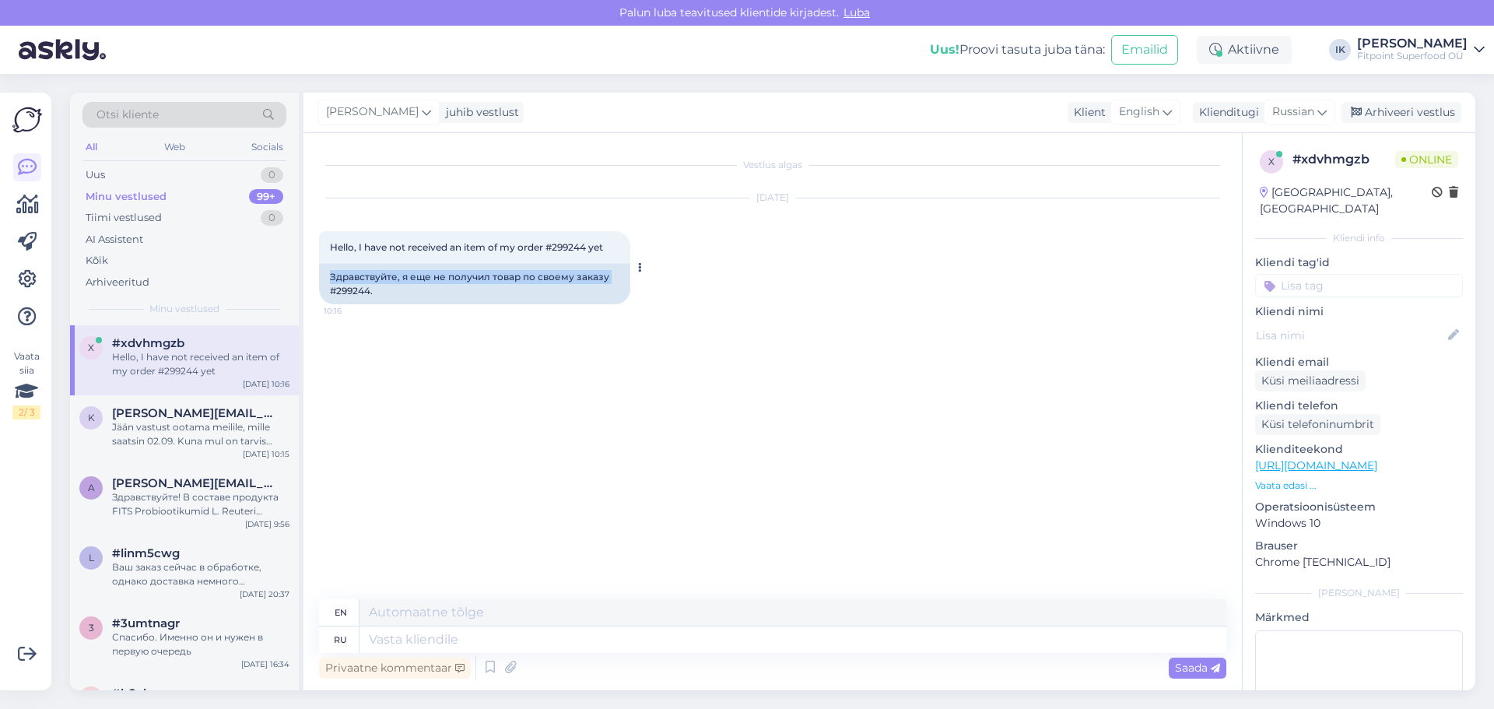
drag, startPoint x: 612, startPoint y: 275, endPoint x: 328, endPoint y: 279, distance: 284.0
click at [328, 279] on div "Здравствуйте, я еще не получил товар по своему заказу #299244." at bounding box center [474, 284] width 311 height 40
copy div "Здравствуйте, я еще не получил товар по своему заказу"
click at [1183, 334] on div "Vestlus algas [DATE] Hello, I have not received an item of my order #299244 yet…" at bounding box center [779, 367] width 921 height 437
click at [814, 639] on textarea at bounding box center [792, 639] width 867 height 26
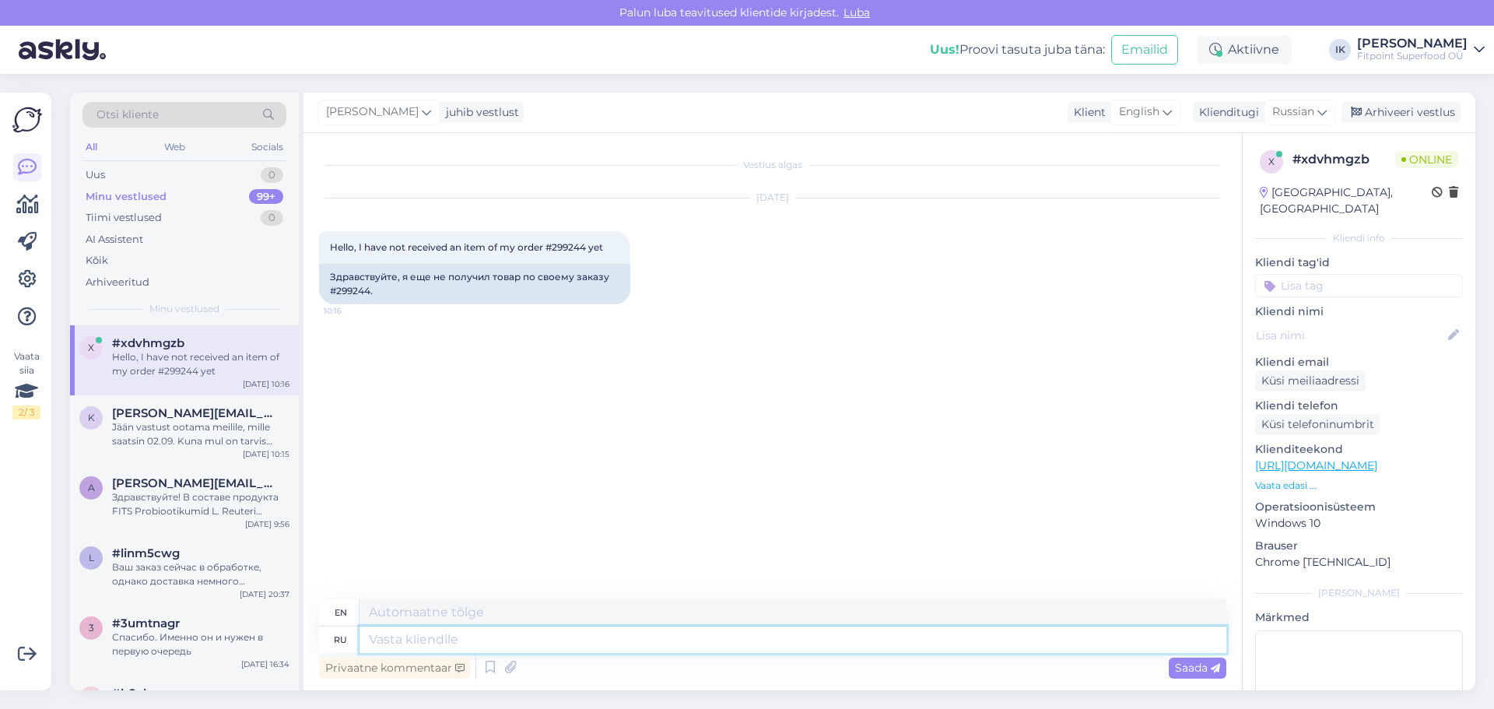
paste textarea "Здравствуйте! Пожалуйста, напишите на почту [DOMAIN_NAME][EMAIL_ADDRESS][DOMAIN…"
type textarea "Здравствуйте! Пожалуйста, напишите на почту [DOMAIN_NAME][EMAIL_ADDRESS][DOMAIN…"
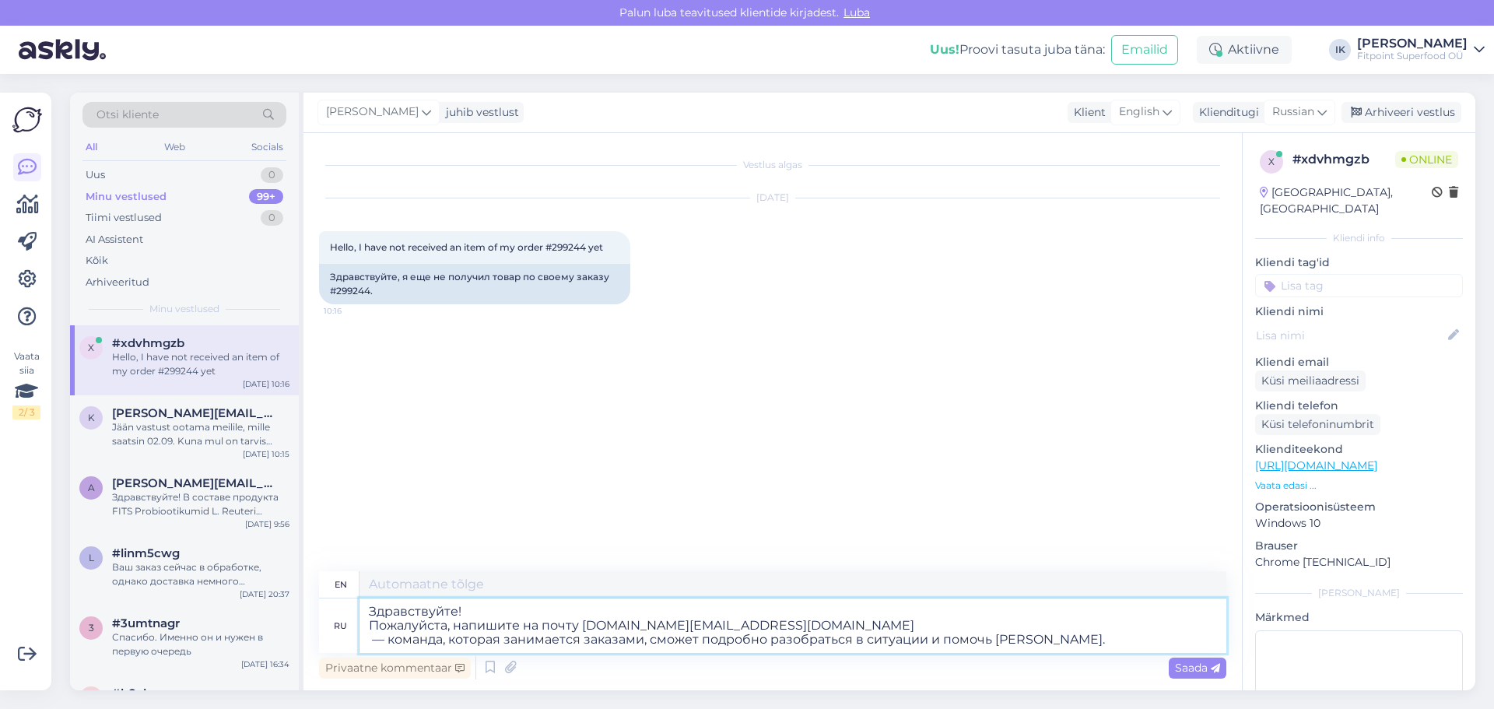
type textarea "Hello! Please write to [DOMAIN_NAME][EMAIL_ADDRESS][DOMAIN_NAME] — the team tha…"
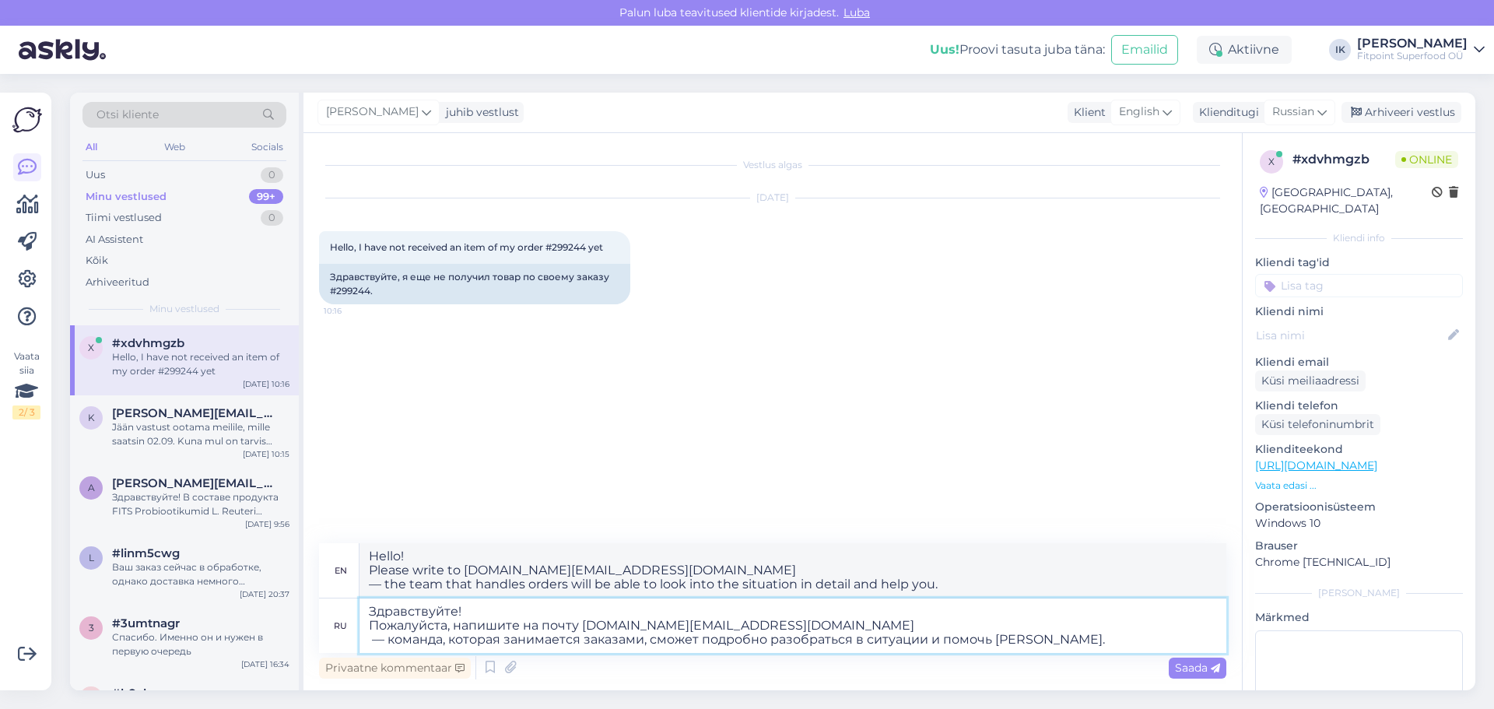
click at [444, 627] on textarea "Здравствуйте! Пожалуйста, напишите на почту [DOMAIN_NAME][EMAIL_ADDRESS][DOMAIN…" at bounding box center [792, 625] width 867 height 54
click at [736, 608] on textarea "Здравствуйте! Пожалуйста, напишите на почту [DOMAIN_NAME][EMAIL_ADDRESS][DOMAIN…" at bounding box center [792, 625] width 867 height 54
type textarea "Здравствуйте! Пожалуйста, напишите на почту [DOMAIN_NAME][EMAIL_ADDRESS][DOMAIN…"
click at [1191, 663] on span "Saada" at bounding box center [1197, 668] width 45 height 14
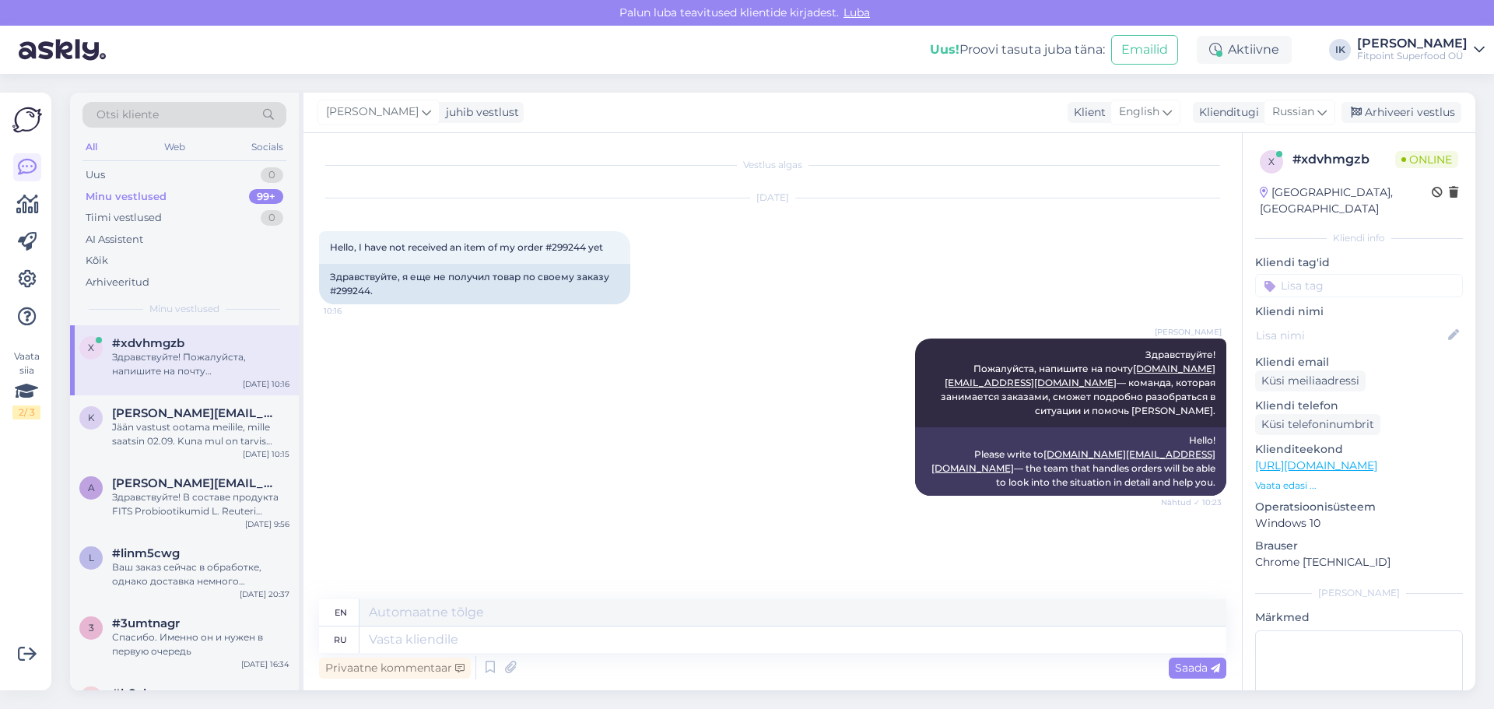
click at [749, 389] on div "[PERSON_NAME] Здравствуйте! Пожалуйста, напишите на почту [DOMAIN_NAME][EMAIL_A…" at bounding box center [772, 416] width 907 height 191
click at [605, 353] on div "[PERSON_NAME] Здравствуйте! Пожалуйста, напишите на почту [DOMAIN_NAME][EMAIL_A…" at bounding box center [772, 416] width 907 height 191
click at [705, 349] on div "[PERSON_NAME] Здравствуйте! Пожалуйста, напишите на почту [DOMAIN_NAME][EMAIL_A…" at bounding box center [772, 416] width 907 height 191
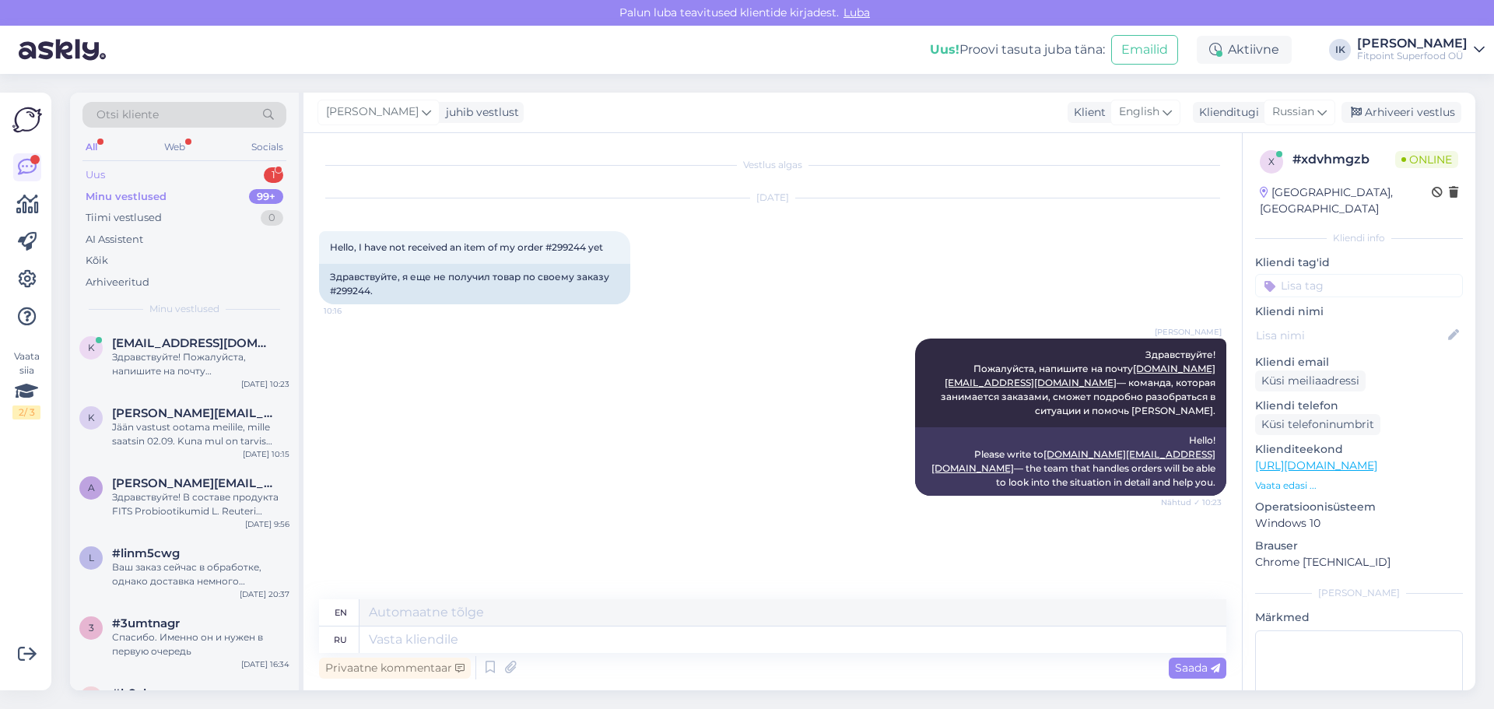
click at [244, 172] on div "Uus 1" at bounding box center [184, 175] width 204 height 22
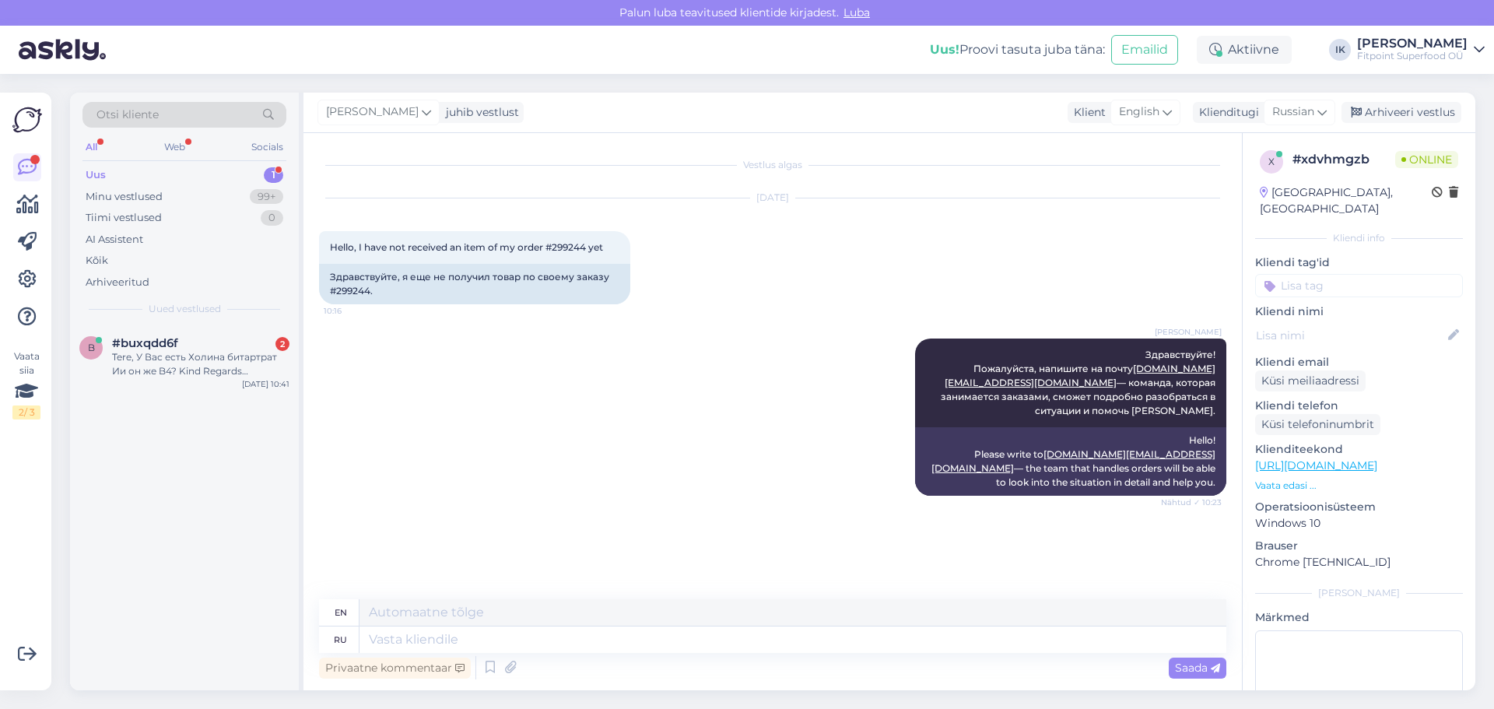
click at [204, 425] on div "b #buxqdd6f 2 Tere, У Вас есть Холина битартрат Ии он же B4? Kind Regards [PERS…" at bounding box center [184, 507] width 229 height 365
click at [221, 373] on div "Tere, У Вас есть Холина битартрат Ии он же B4? Kind Regards [PERSON_NAME]" at bounding box center [200, 364] width 177 height 28
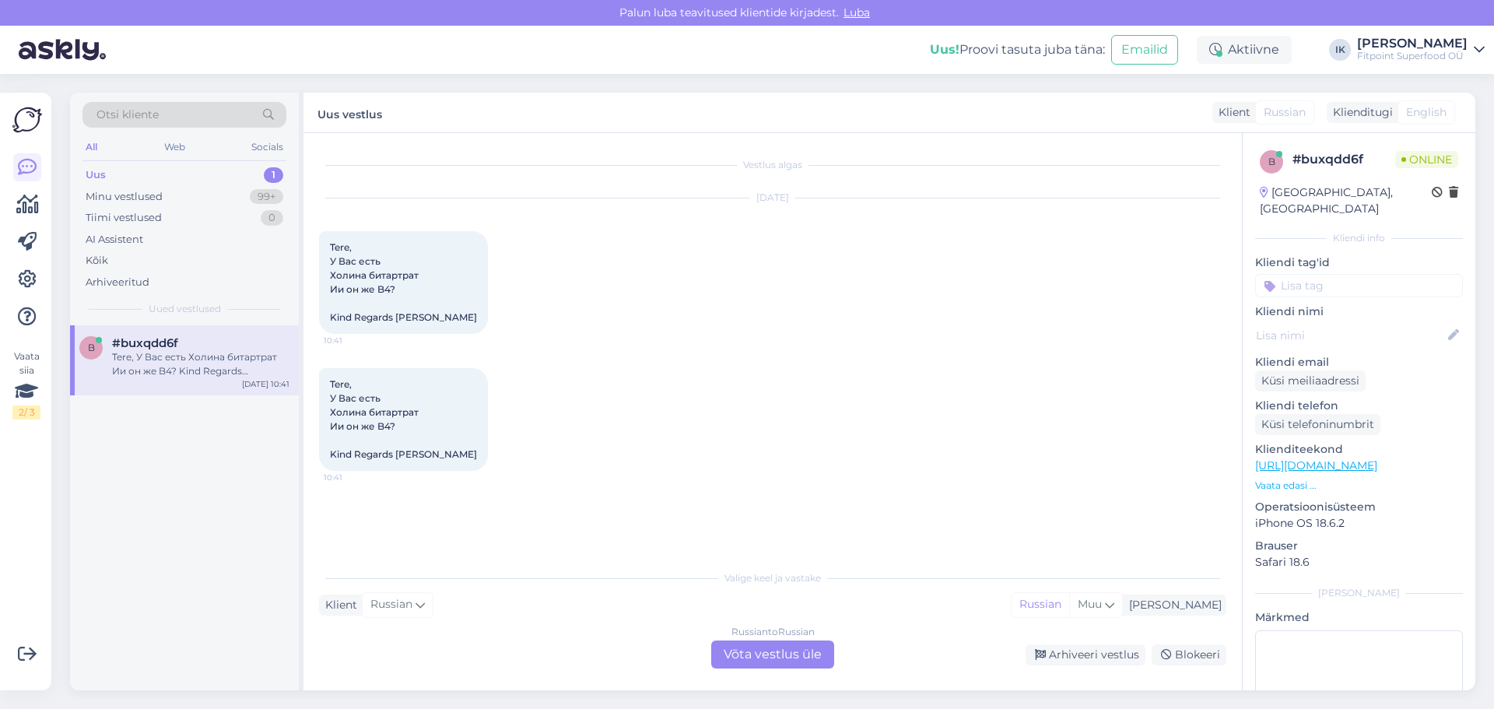
click at [826, 655] on div "Russian to Russian Võta vestlus üle" at bounding box center [772, 654] width 123 height 28
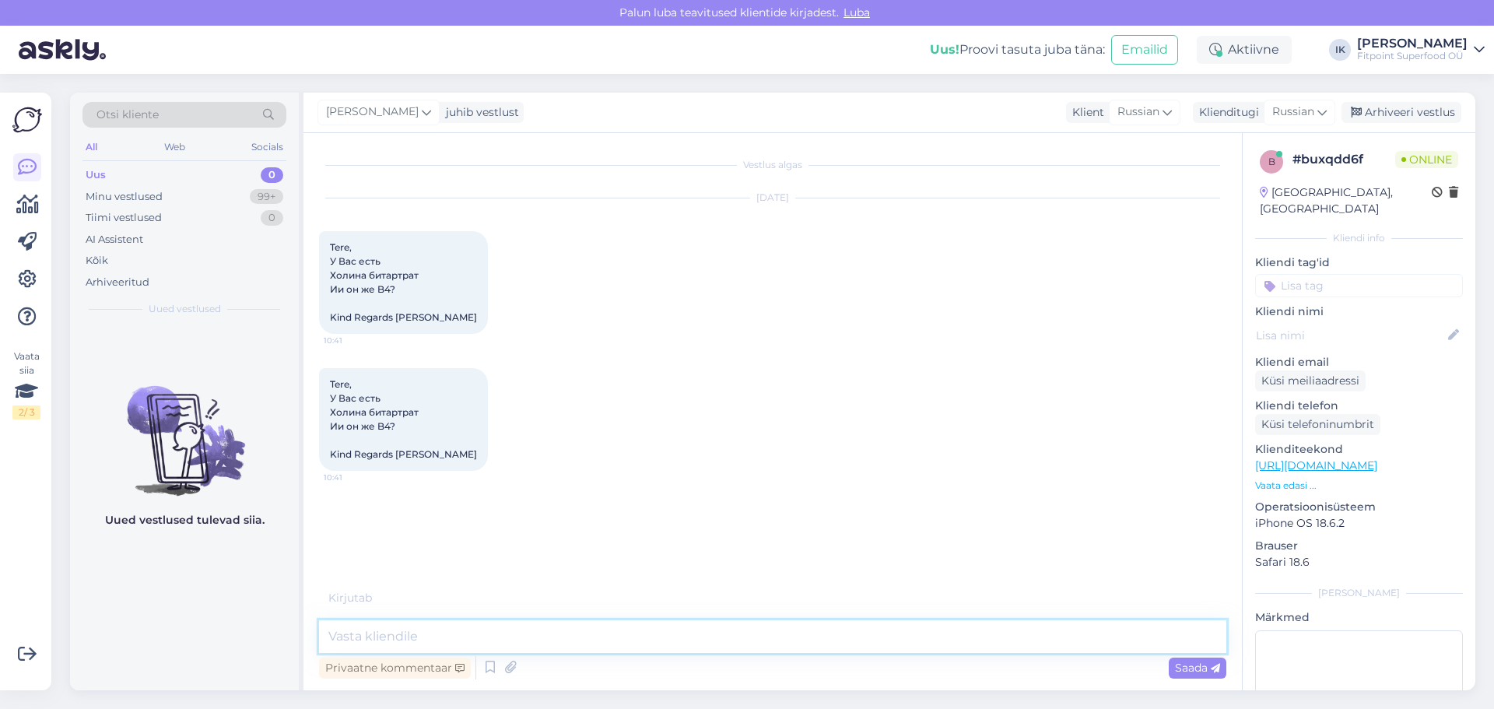
click at [545, 639] on textarea at bounding box center [772, 636] width 907 height 33
type textarea "Здравствуйте! Вот ссылка на данную категорию"
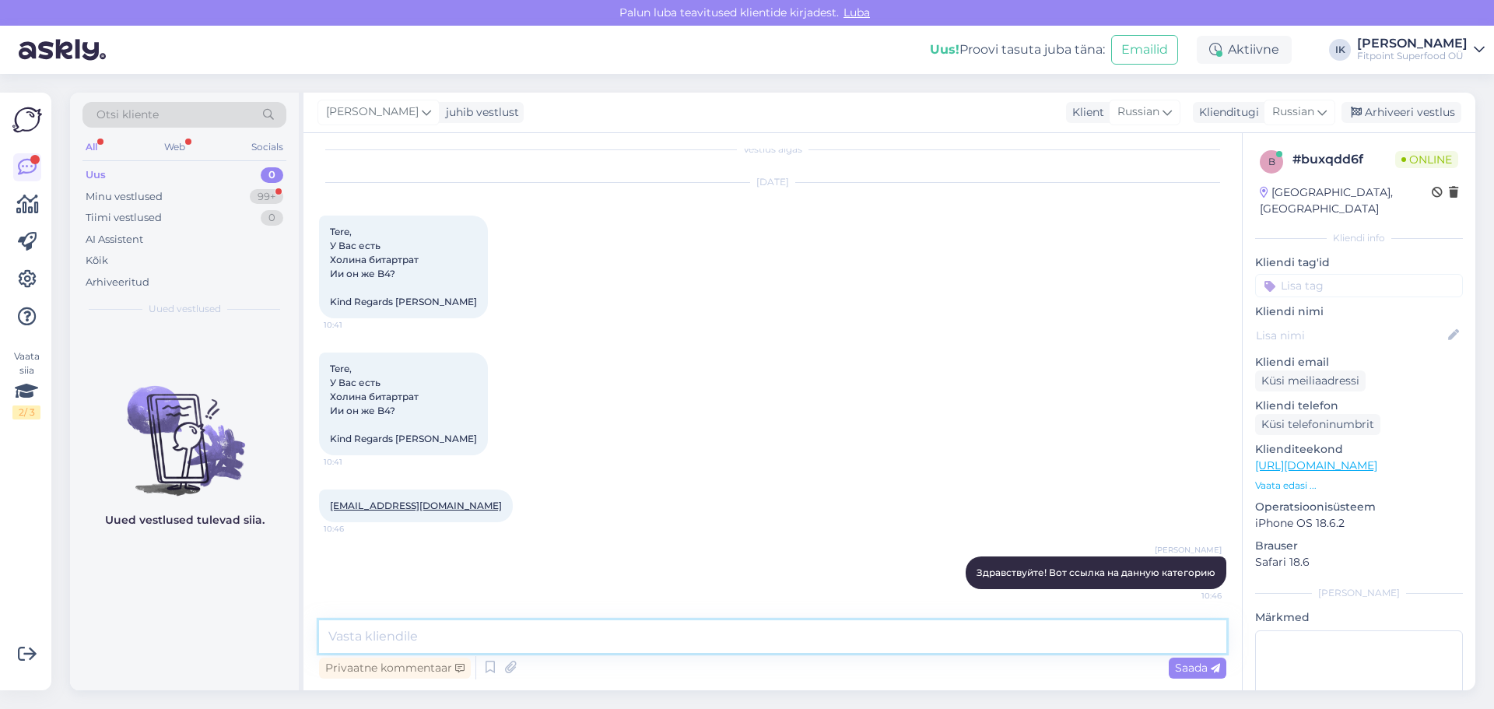
paste textarea "[URL][DOMAIN_NAME]"
type textarea "[URL][DOMAIN_NAME]"
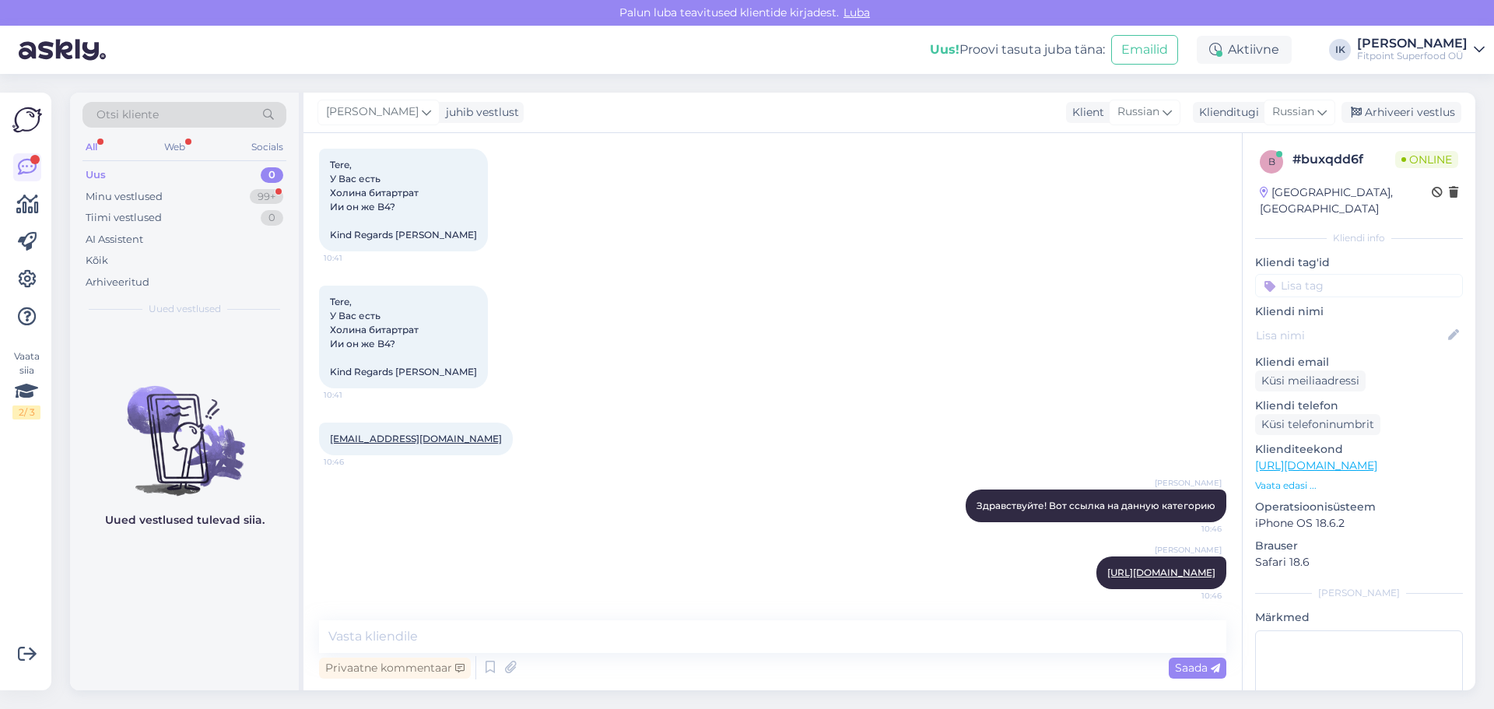
click at [885, 380] on div "Tere, У Вас есть Холина битартрат Ии он же B4? Kind Regards [PERSON_NAME] 10:41" at bounding box center [772, 336] width 907 height 137
click at [1303, 479] on p "Vaata edasi ..." at bounding box center [1359, 486] width 208 height 14
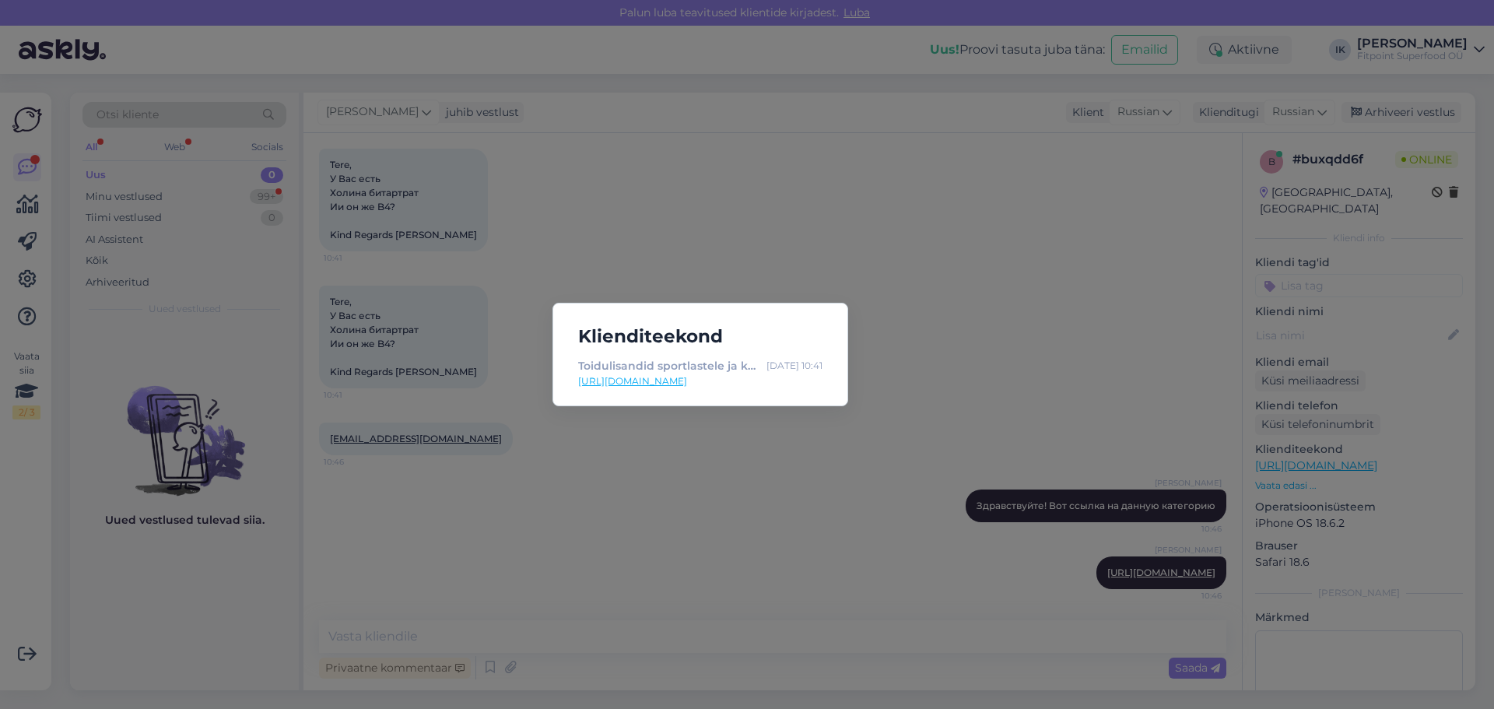
click at [1097, 379] on div "Klienditeekond Toidulisandid sportlastele ja kogu perele müük [GEOGRAPHIC_DATA]…" at bounding box center [747, 354] width 1494 height 709
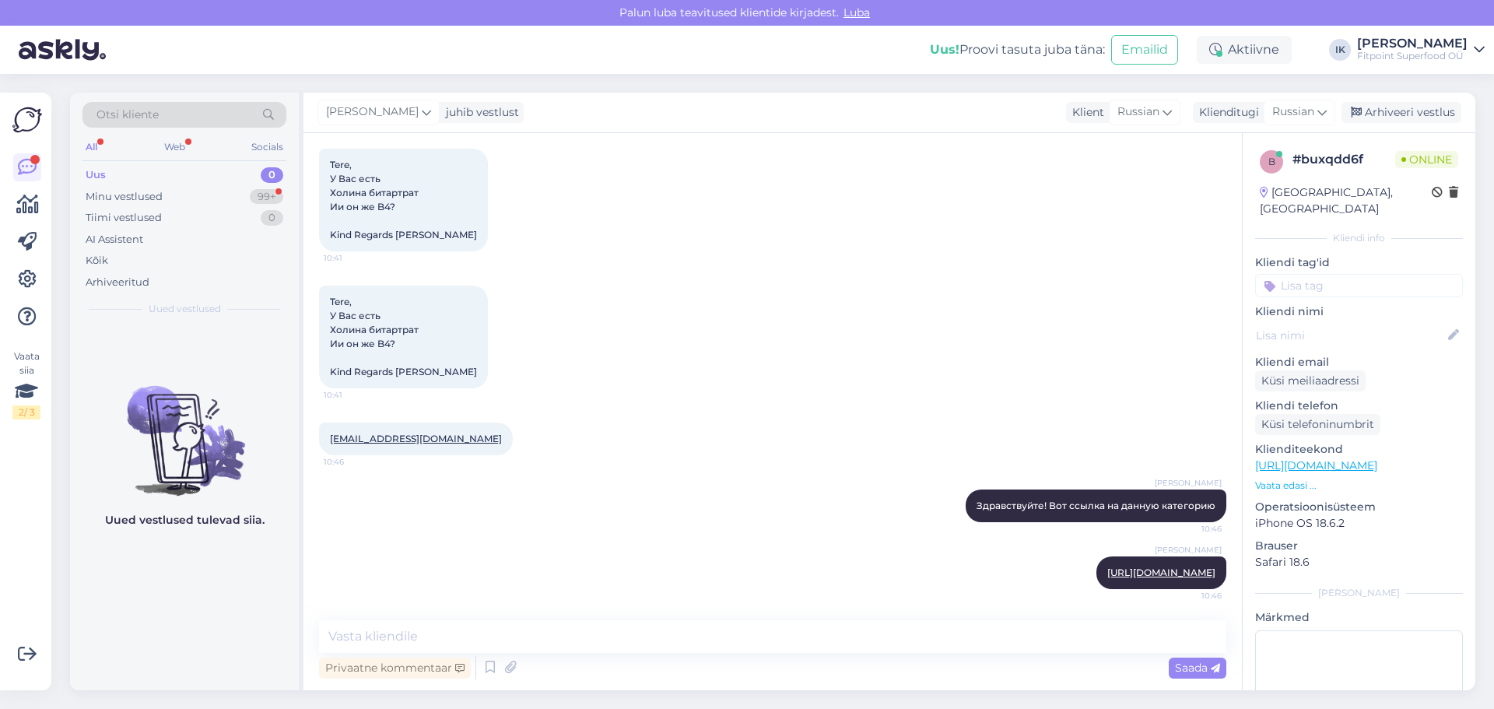
click at [650, 282] on div "Tere, У Вас есть Холина битартрат Ии он же B4? Kind Regards [PERSON_NAME] 10:41" at bounding box center [772, 336] width 907 height 137
click at [258, 202] on div "99+" at bounding box center [266, 197] width 33 height 16
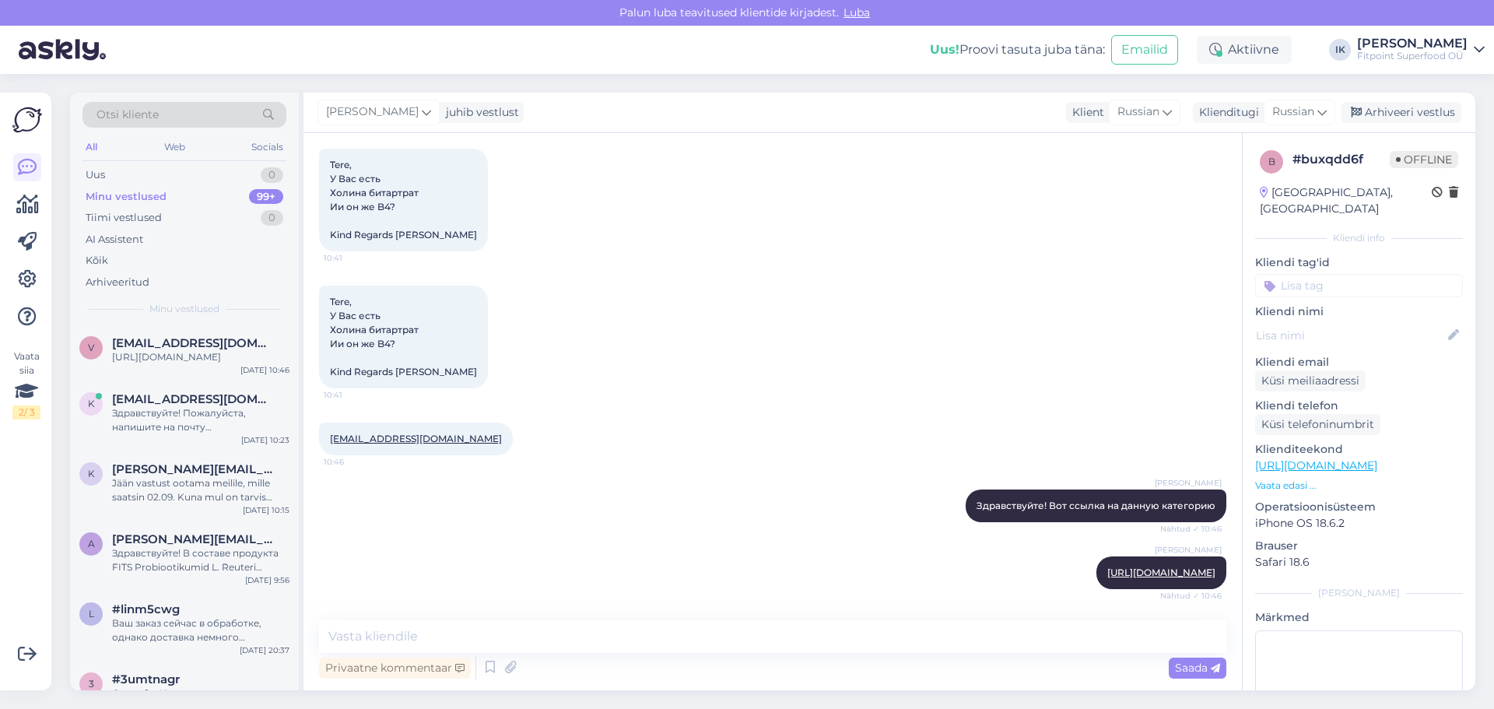
click at [535, 402] on div "Tere, У Вас есть Холина битартрат Ии он же B4? Kind Regards [PERSON_NAME] 10:41" at bounding box center [772, 336] width 907 height 137
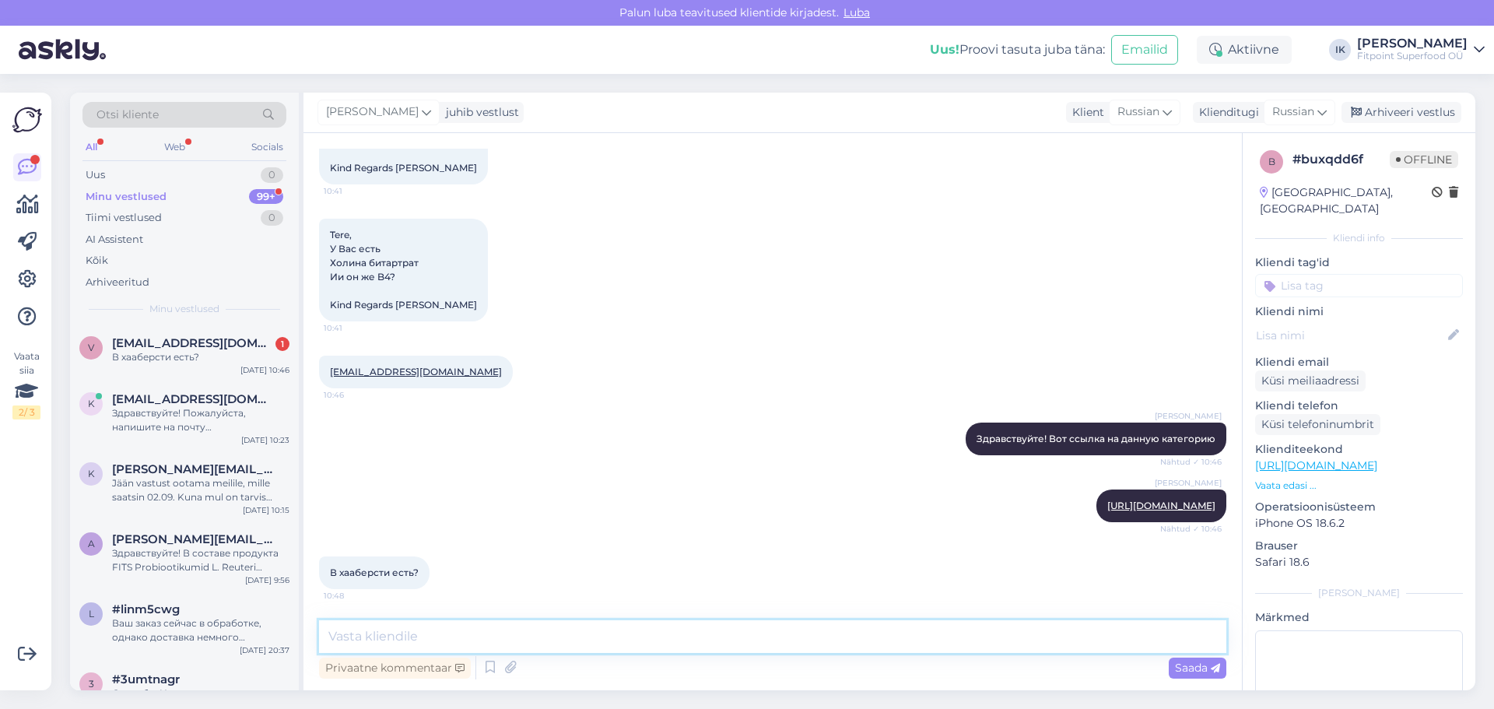
click at [983, 641] on textarea at bounding box center [772, 636] width 907 height 33
type textarea "Вас интересует какой-то конкртеный товар?"
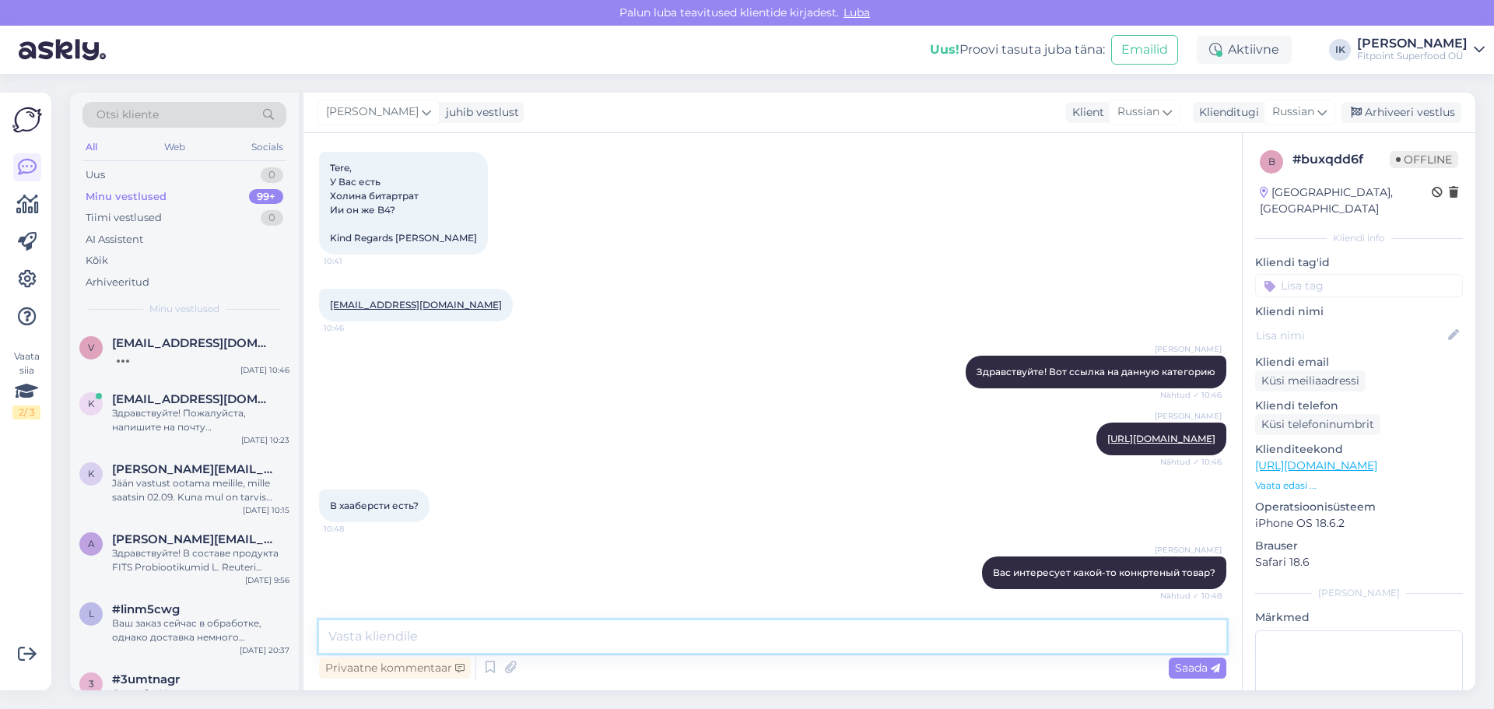
scroll to position [283, 0]
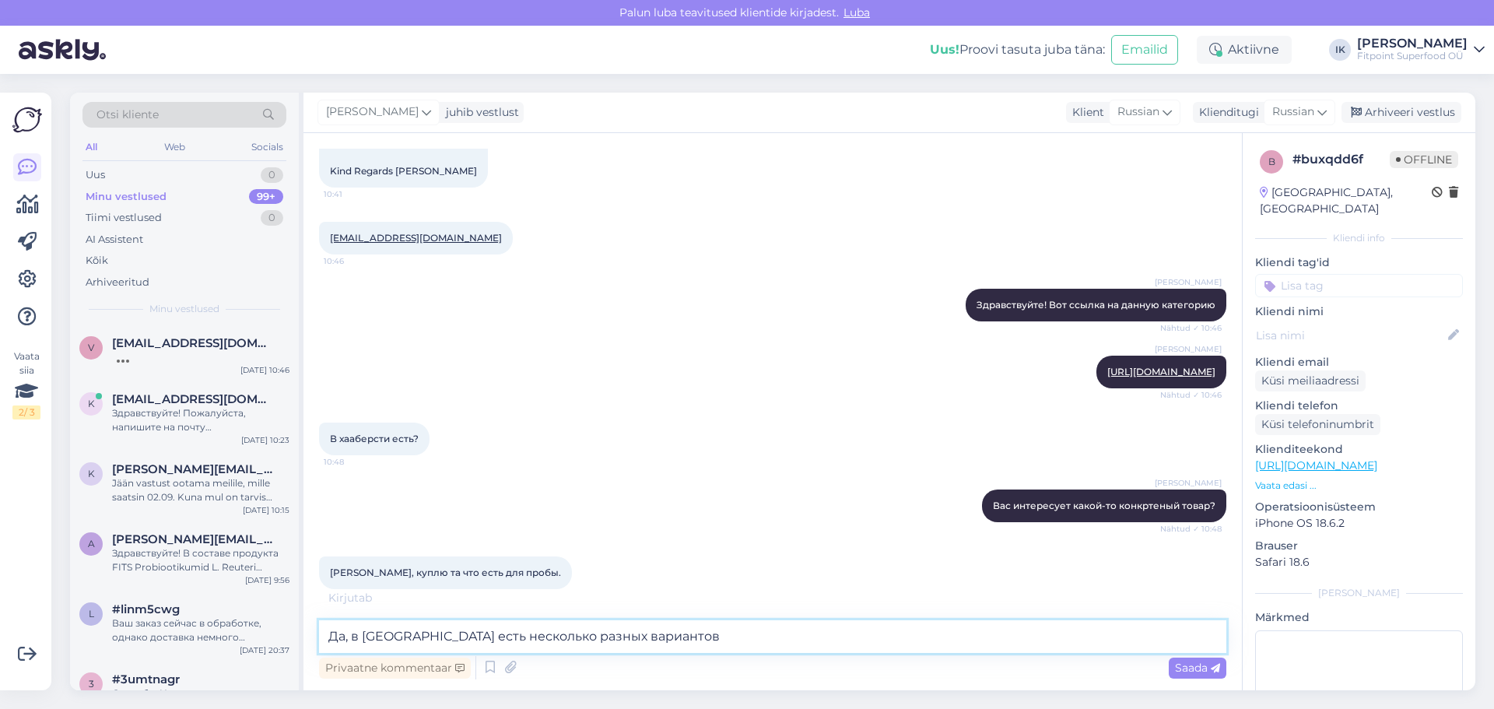
type textarea "Да, в [GEOGRAPHIC_DATA] есть несколько разных вариантов."
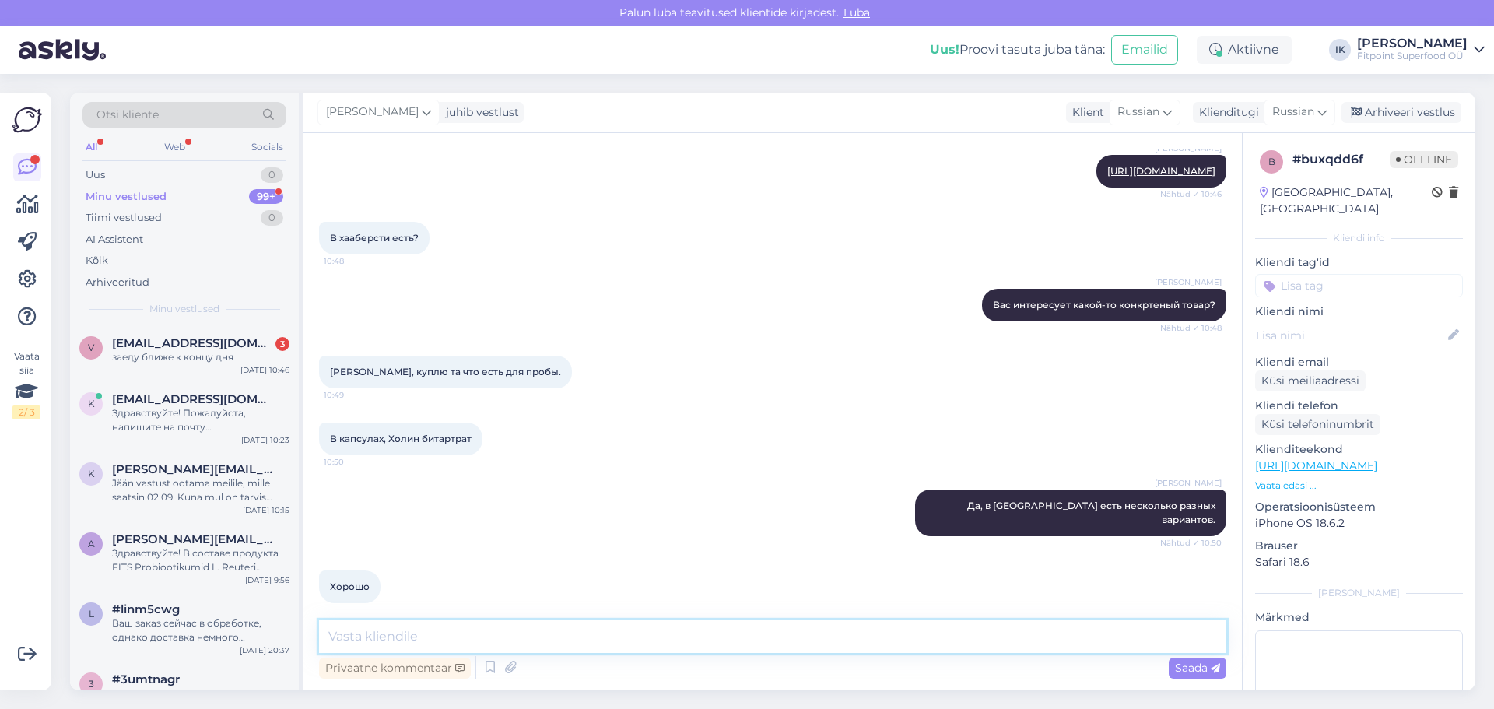
scroll to position [551, 0]
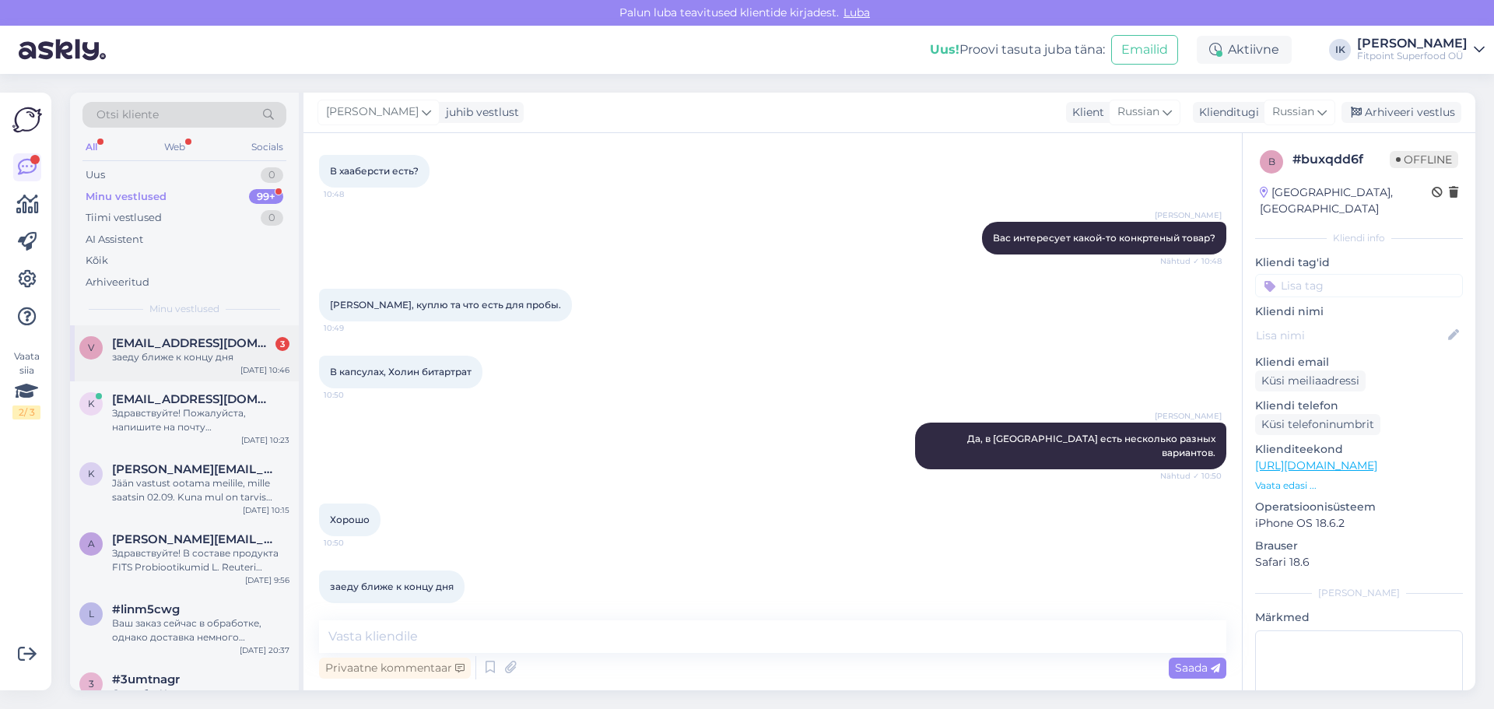
click at [265, 342] on div "[EMAIL_ADDRESS][DOMAIN_NAME] 3" at bounding box center [200, 343] width 177 height 14
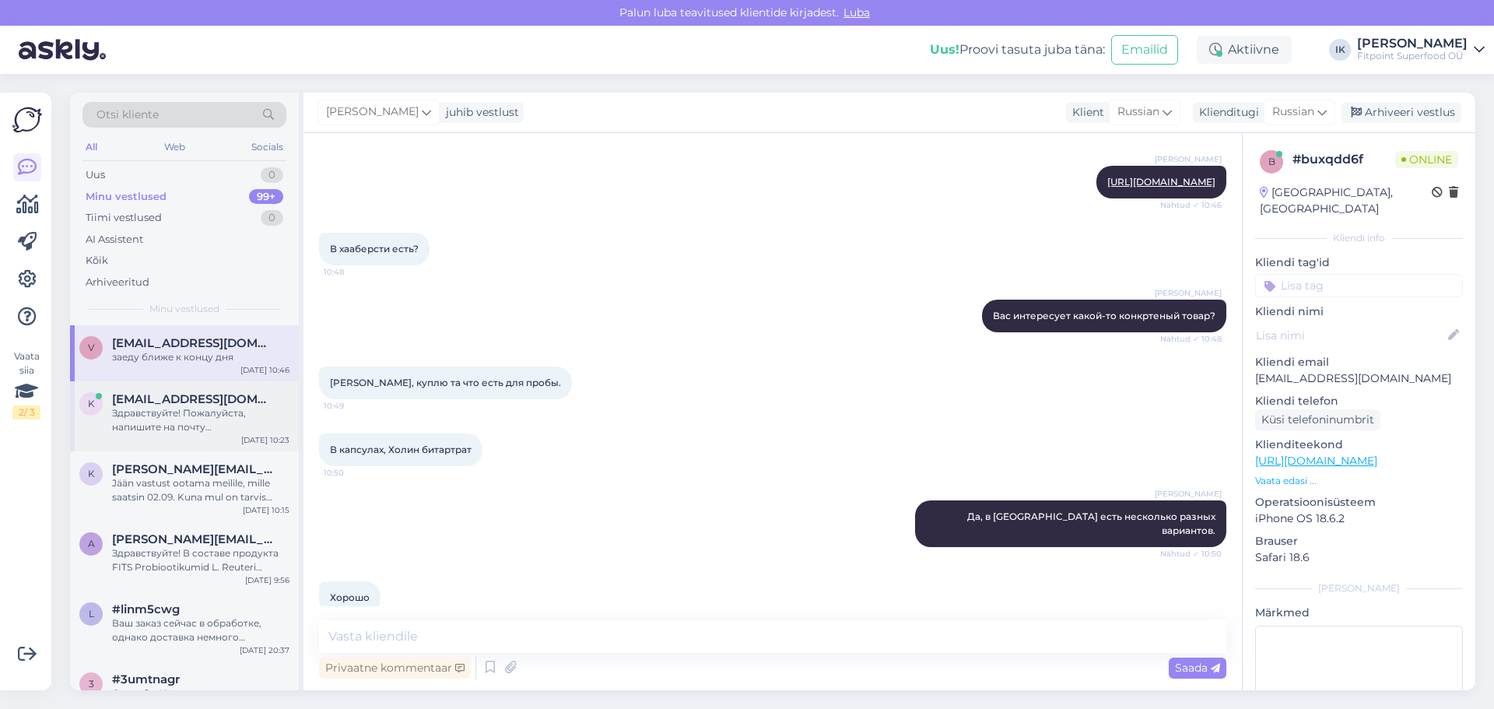
click at [222, 422] on div "Здравствуйте! Пожалуйста, напишите на почту [DOMAIN_NAME][EMAIL_ADDRESS][DOMAIN…" at bounding box center [200, 420] width 177 height 28
